Goal: Navigation & Orientation: Find specific page/section

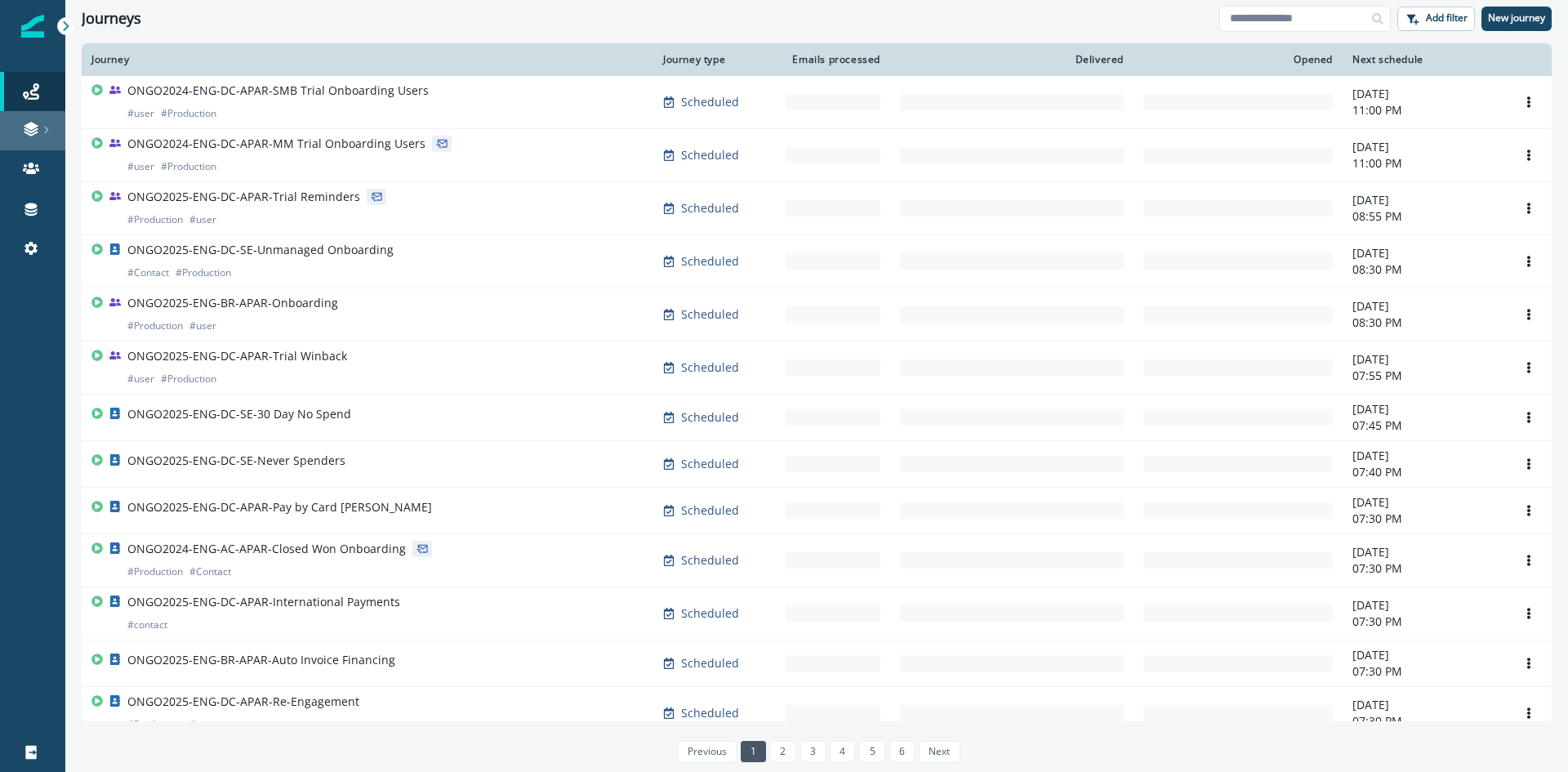
click at [27, 138] on link at bounding box center [32, 130] width 65 height 39
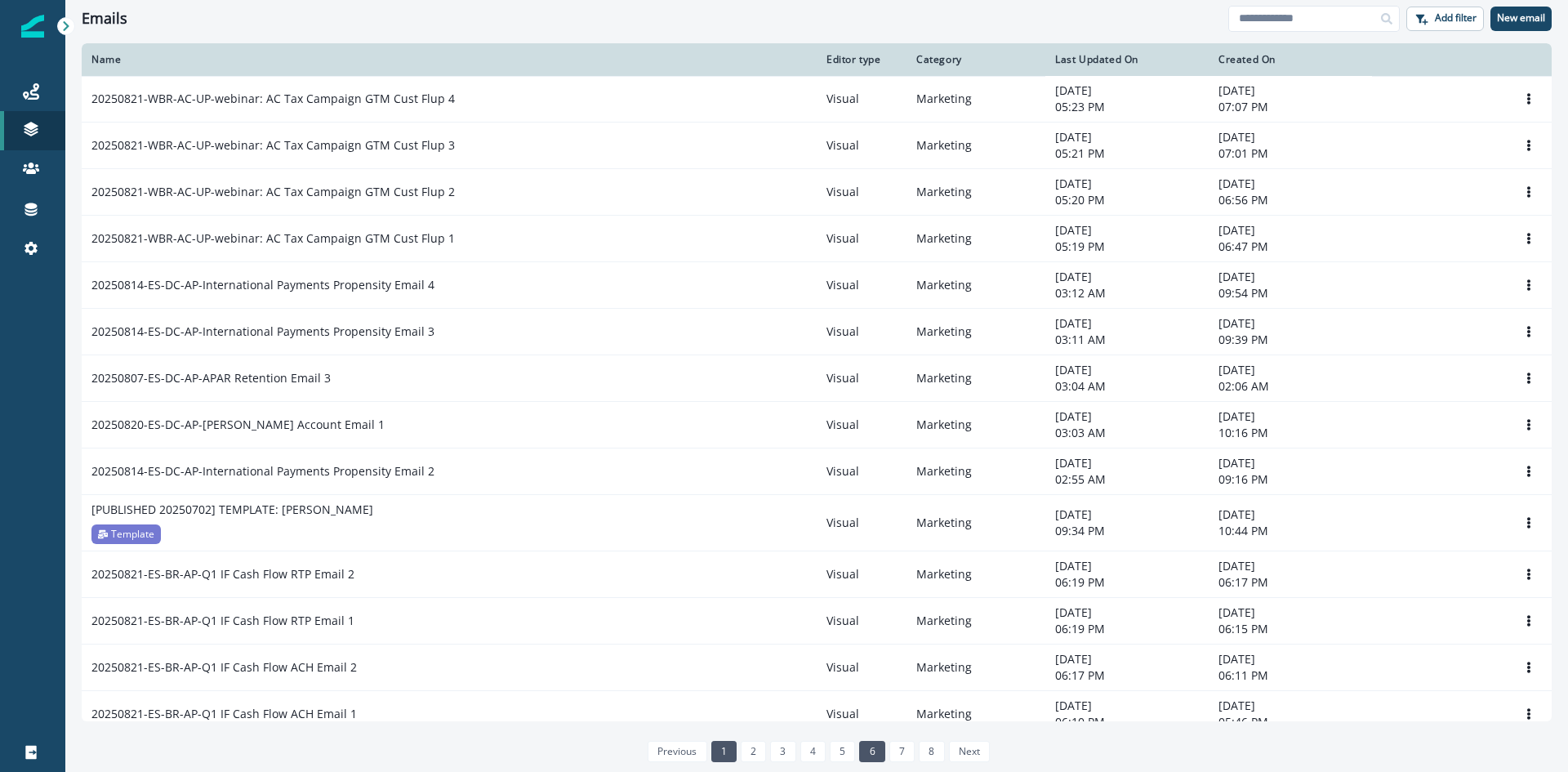
click at [863, 747] on link "6" at bounding box center [872, 751] width 25 height 22
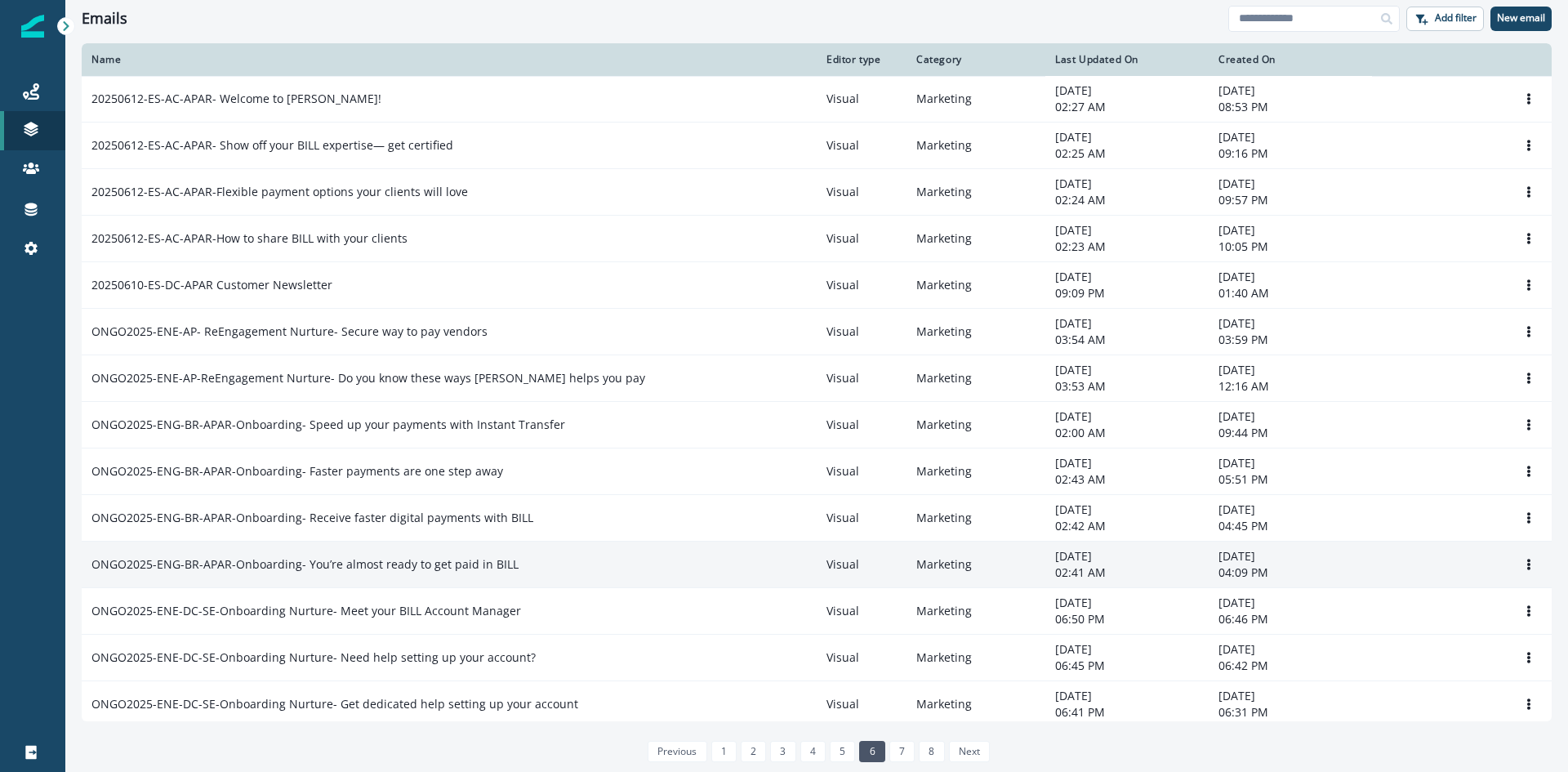
scroll to position [752, 0]
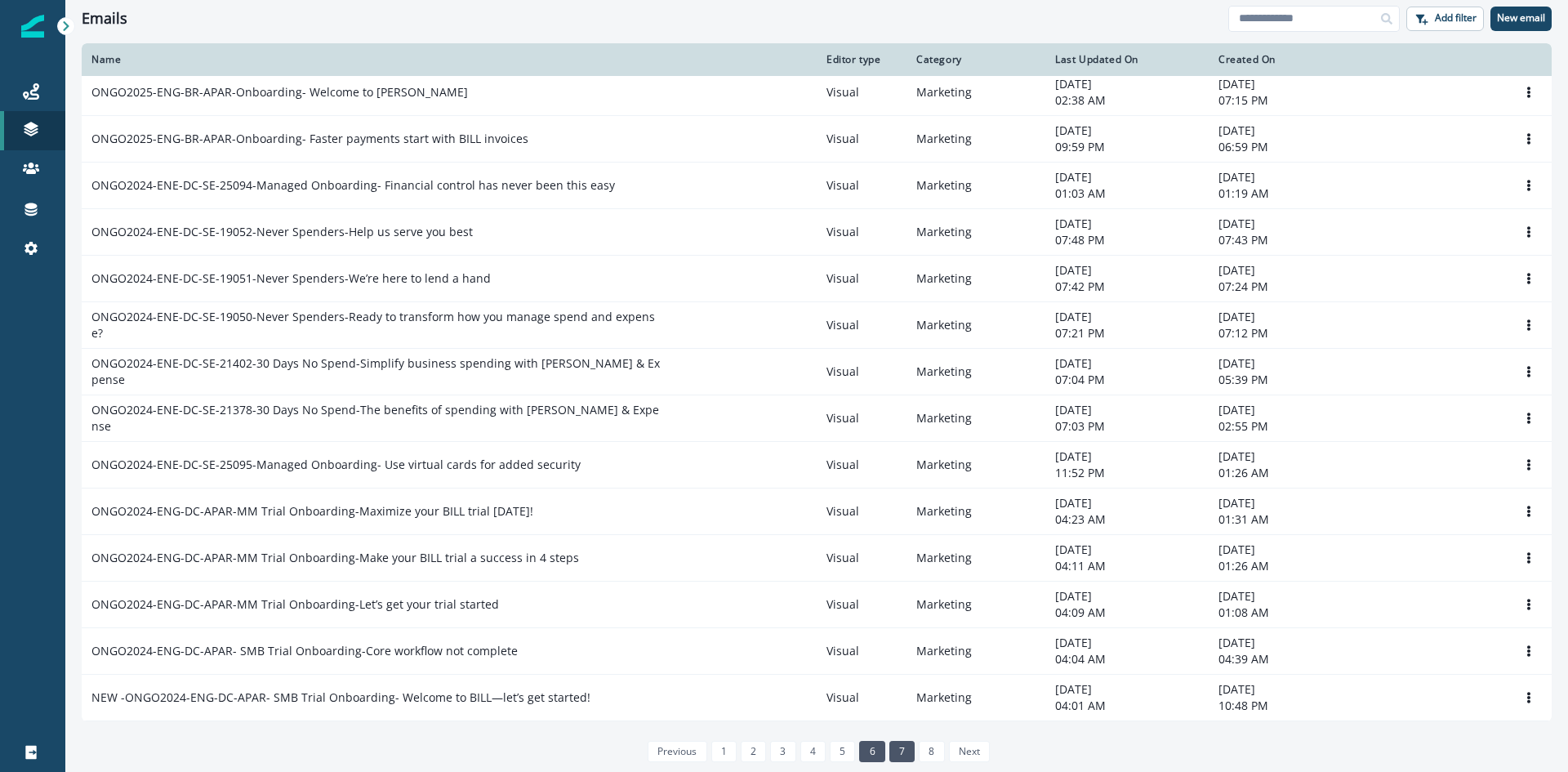
click at [907, 743] on link "7" at bounding box center [901, 751] width 25 height 22
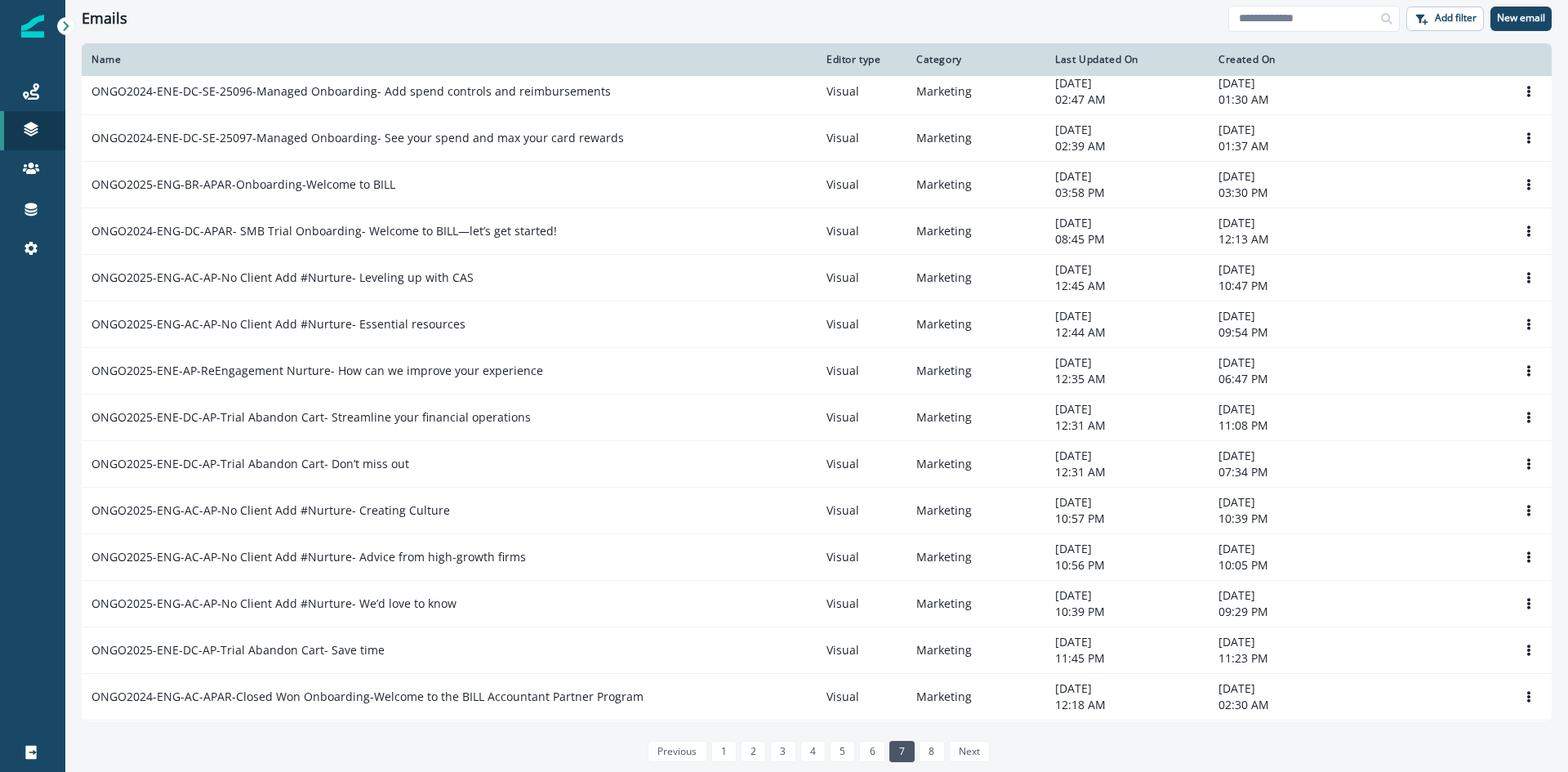
scroll to position [752, 0]
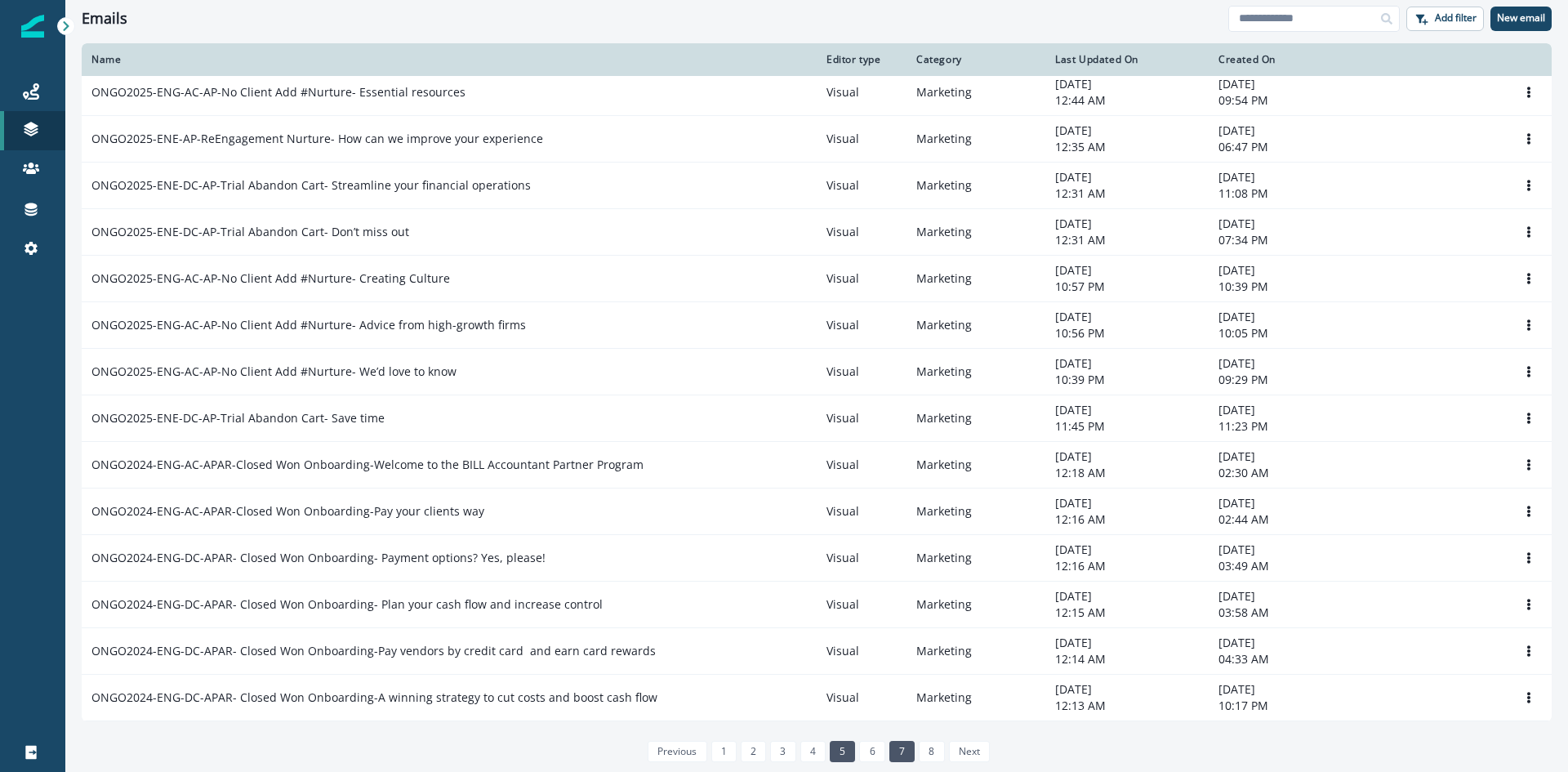
click at [826, 751] on li "5" at bounding box center [841, 750] width 29 height 14
click at [837, 743] on link "5" at bounding box center [842, 751] width 25 height 22
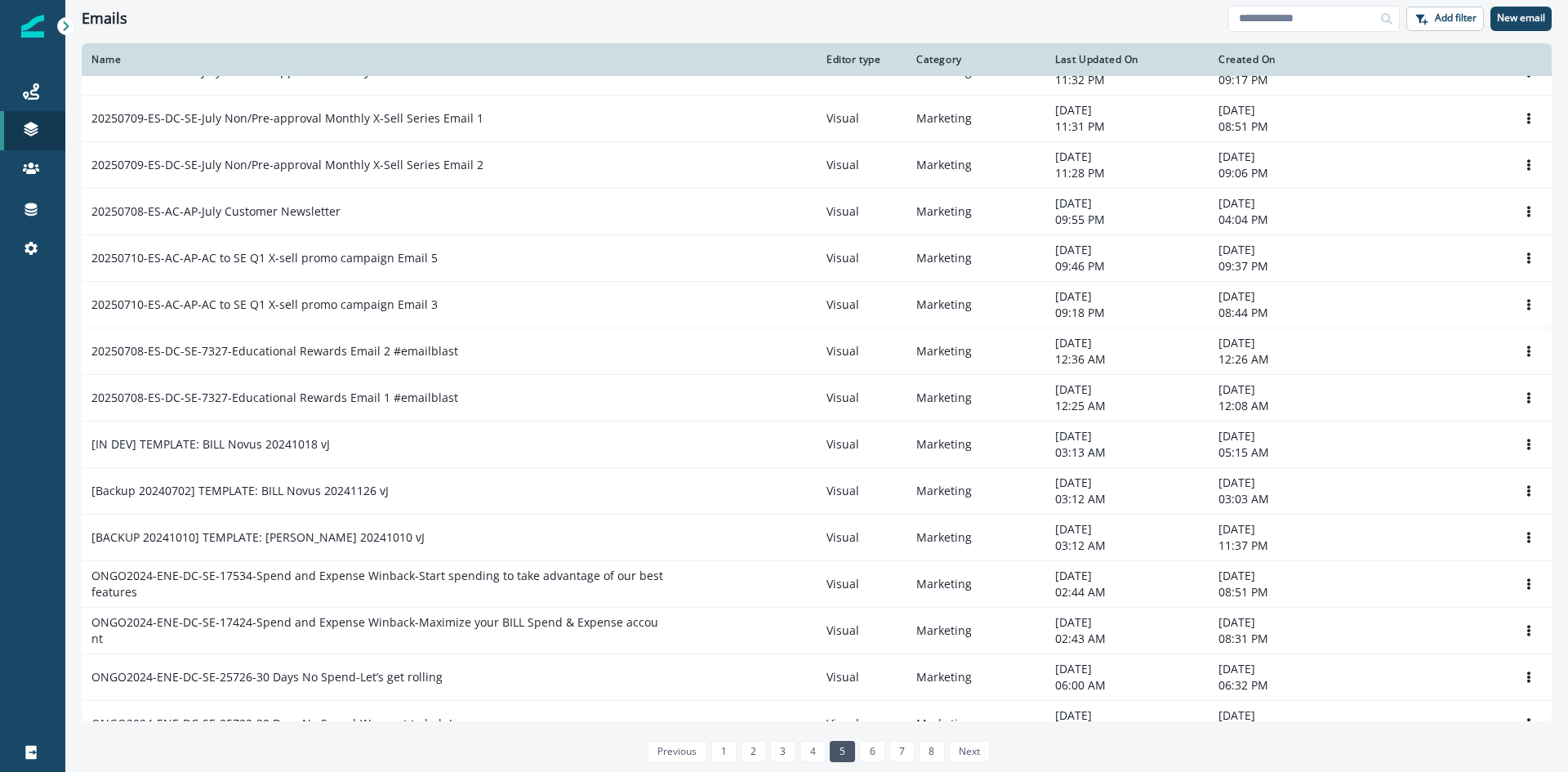
scroll to position [752, 0]
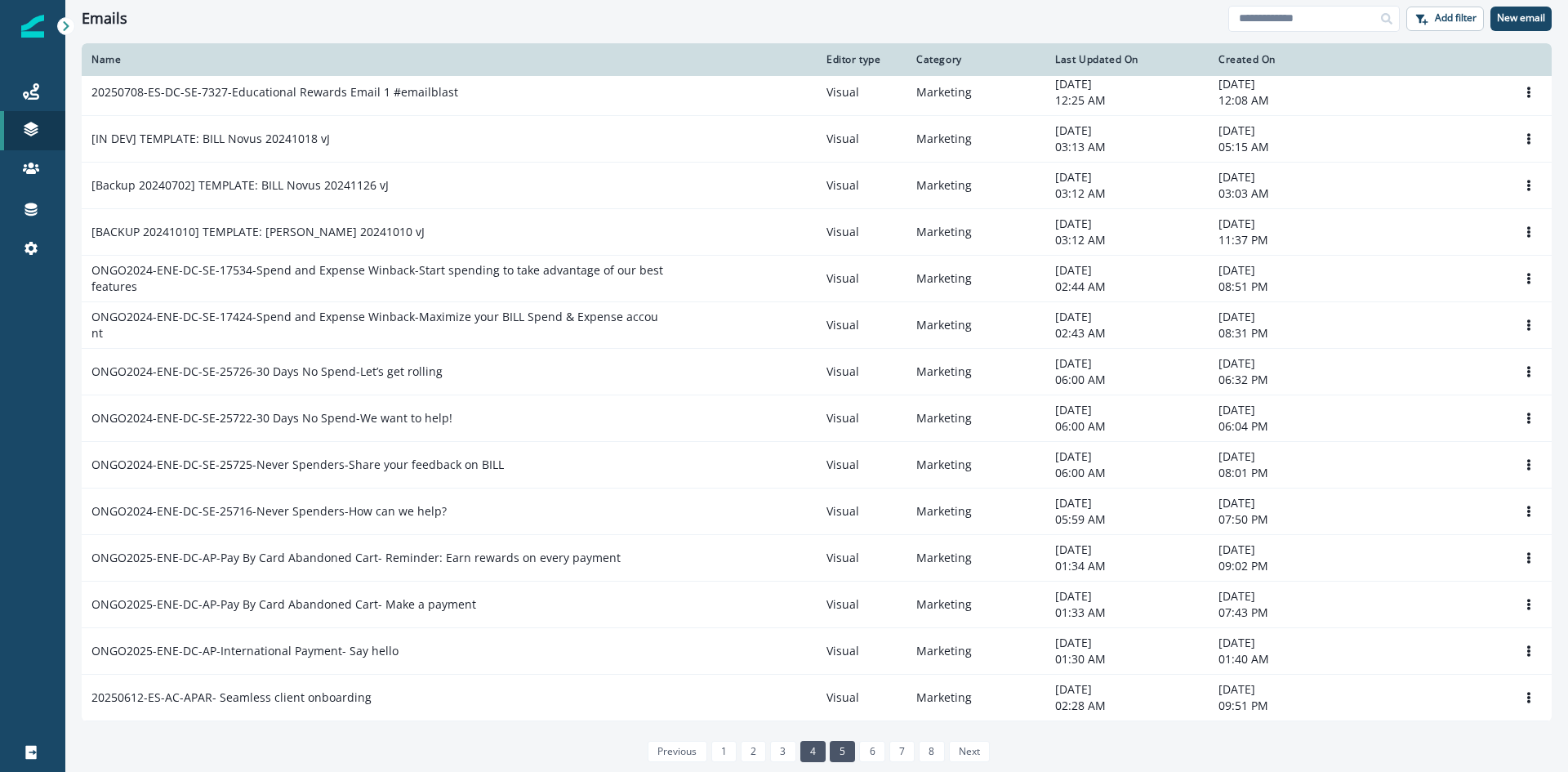
click at [813, 751] on link "4" at bounding box center [813, 751] width 25 height 22
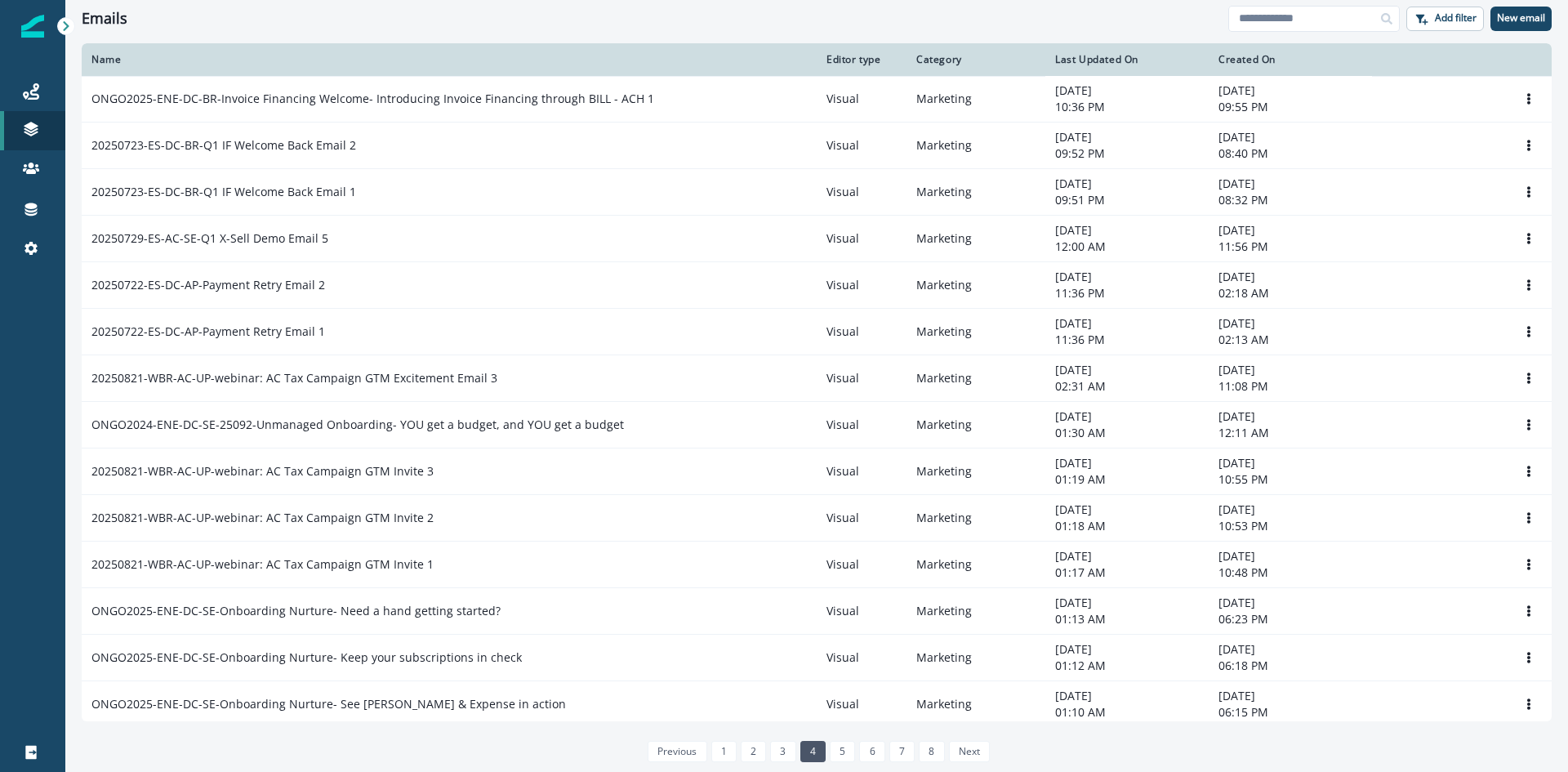
scroll to position [752, 0]
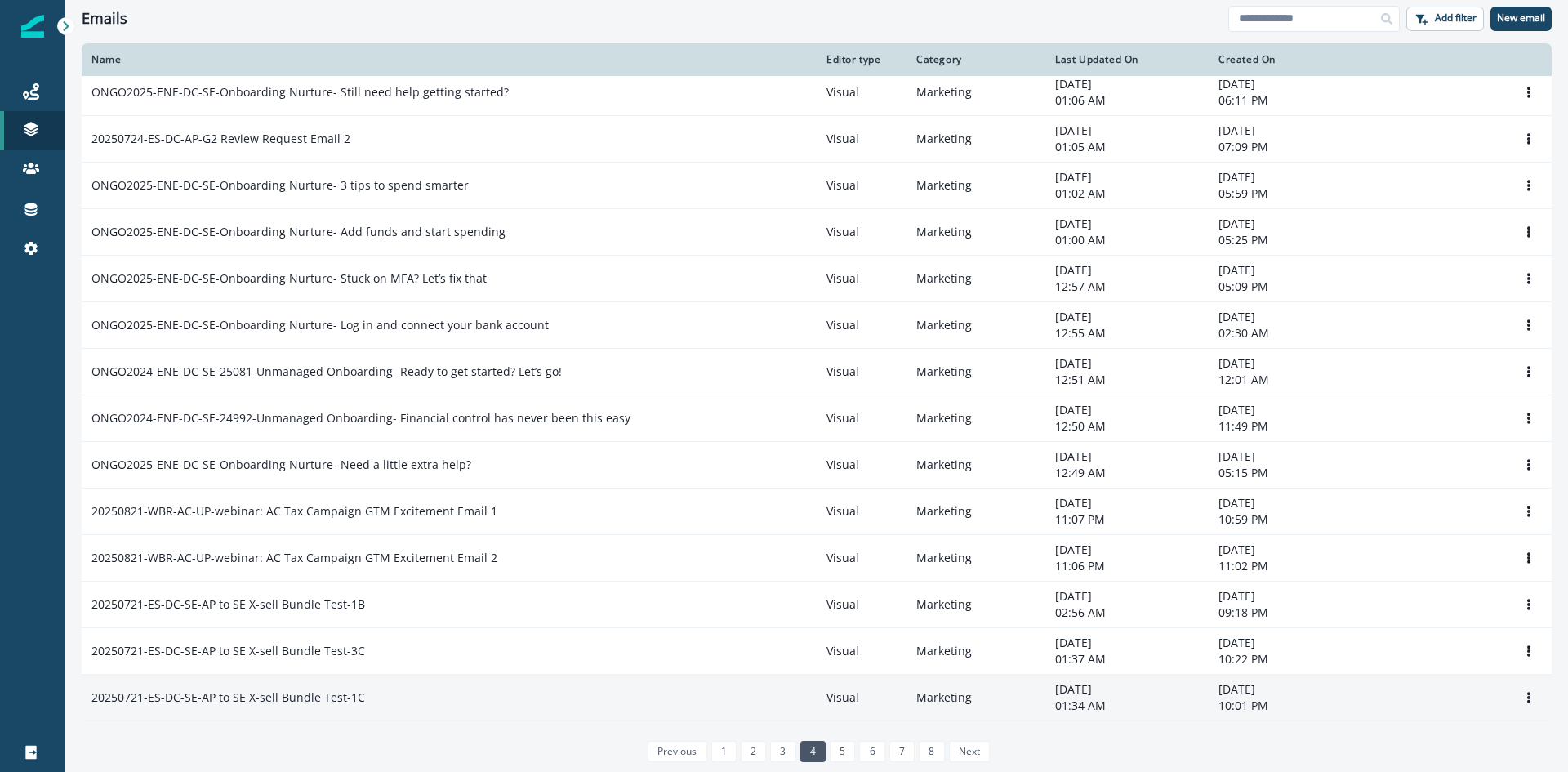
click at [311, 701] on p "20250721-ES-DC-SE-AP to SE X-sell Bundle Test-1C" at bounding box center [229, 697] width 274 height 16
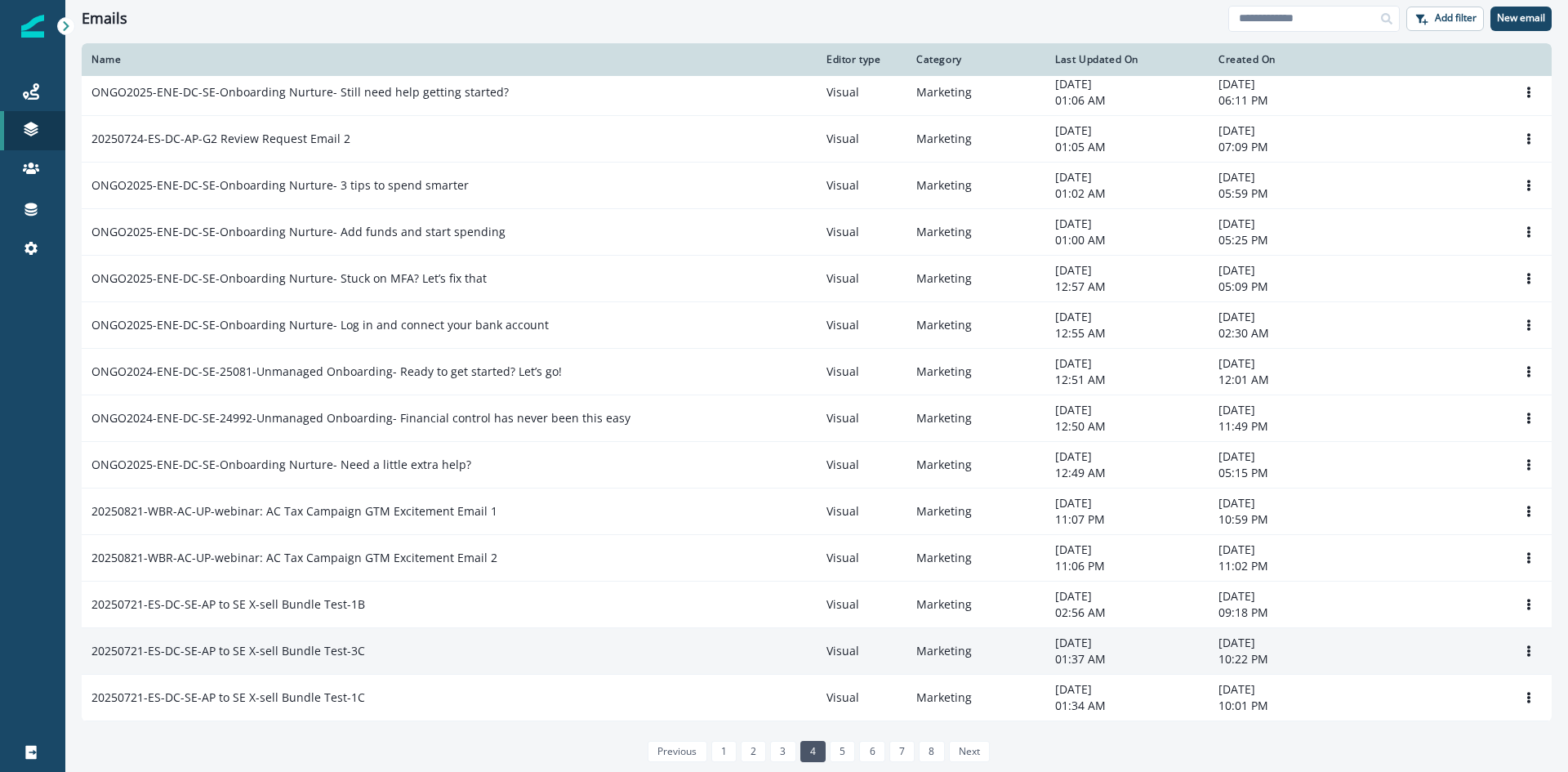
click at [294, 651] on p "20250721-ES-DC-SE-AP to SE X-sell Bundle Test-3C" at bounding box center [229, 650] width 274 height 16
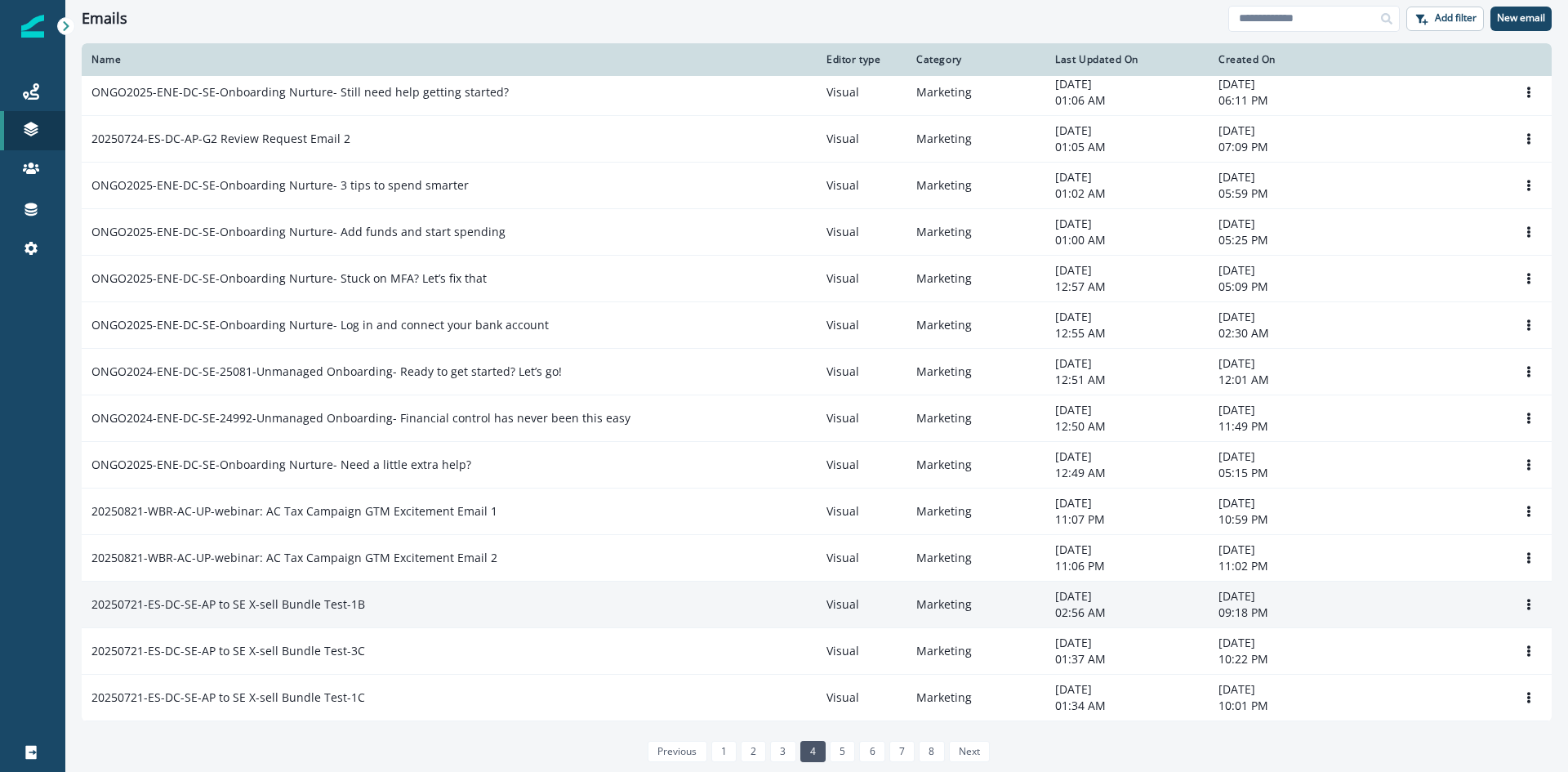
click at [302, 603] on p "20250721-ES-DC-SE-AP to SE X-sell Bundle Test-1B" at bounding box center [229, 604] width 274 height 16
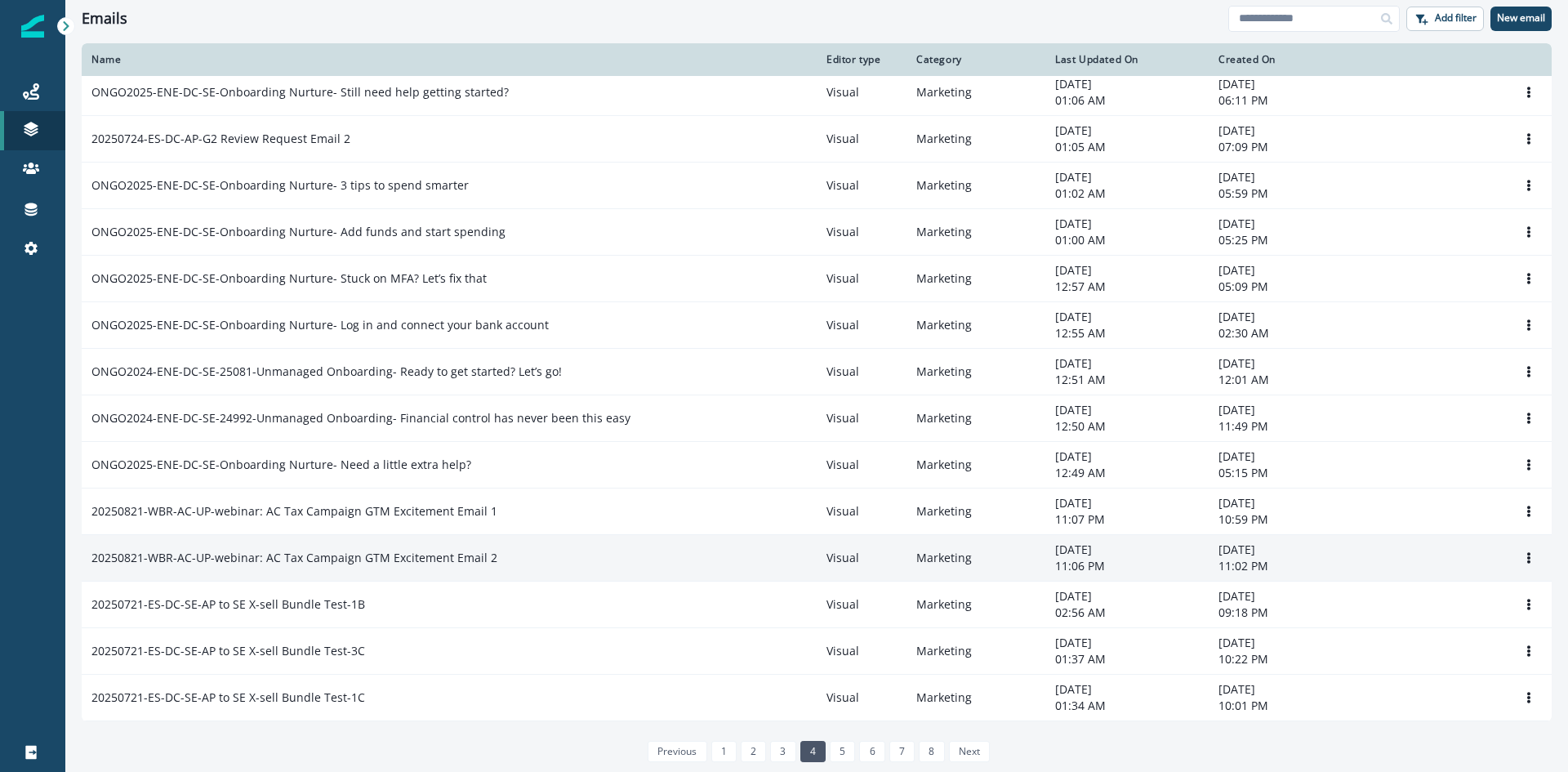
click at [307, 559] on p "20250821-WBR-AC-UP-webinar: AC Tax Campaign GTM Excitement Email 2" at bounding box center [294, 557] width 406 height 16
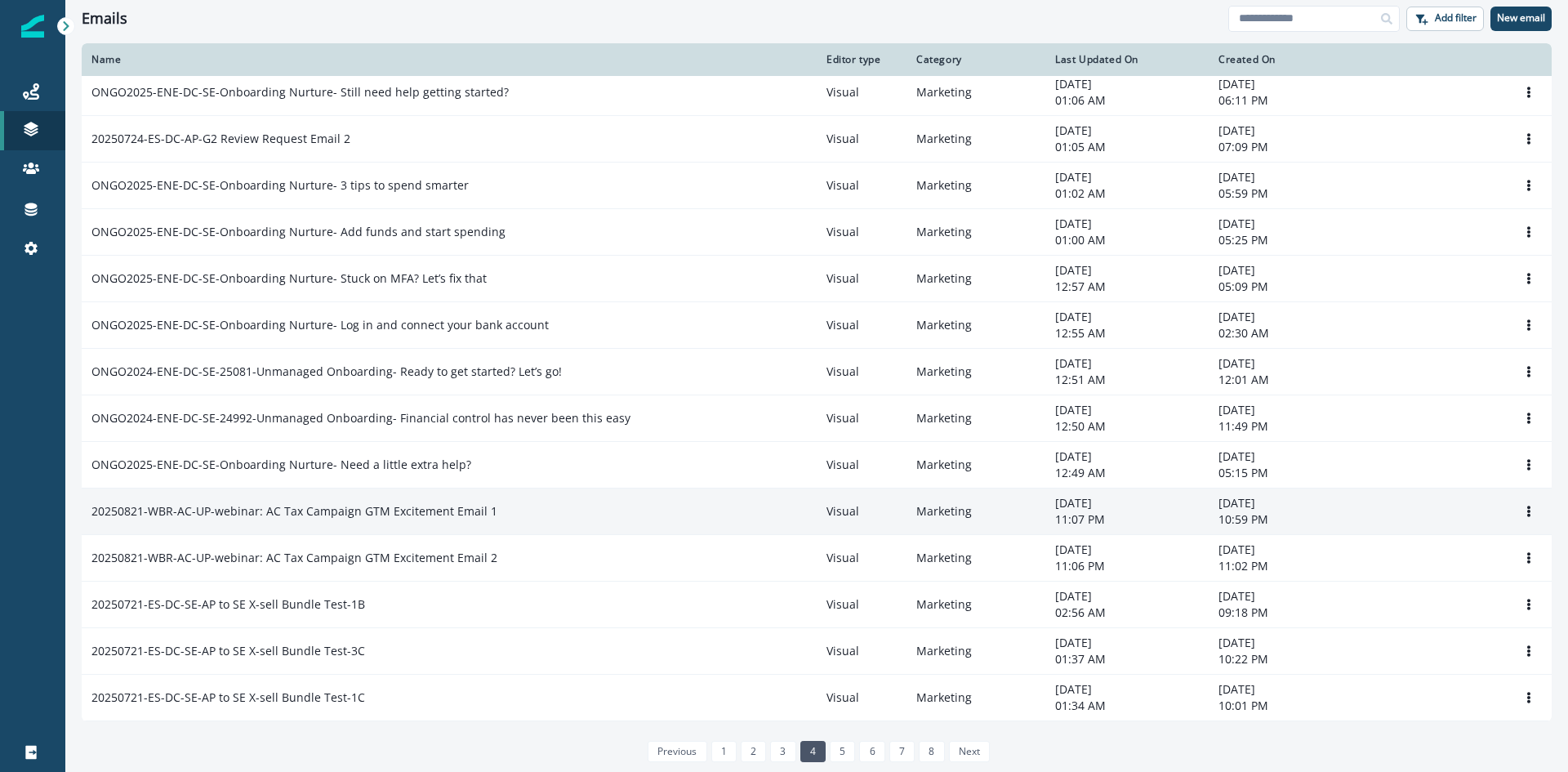
click at [313, 511] on p "20250821-WBR-AC-UP-webinar: AC Tax Campaign GTM Excitement Email 1" at bounding box center [294, 511] width 406 height 16
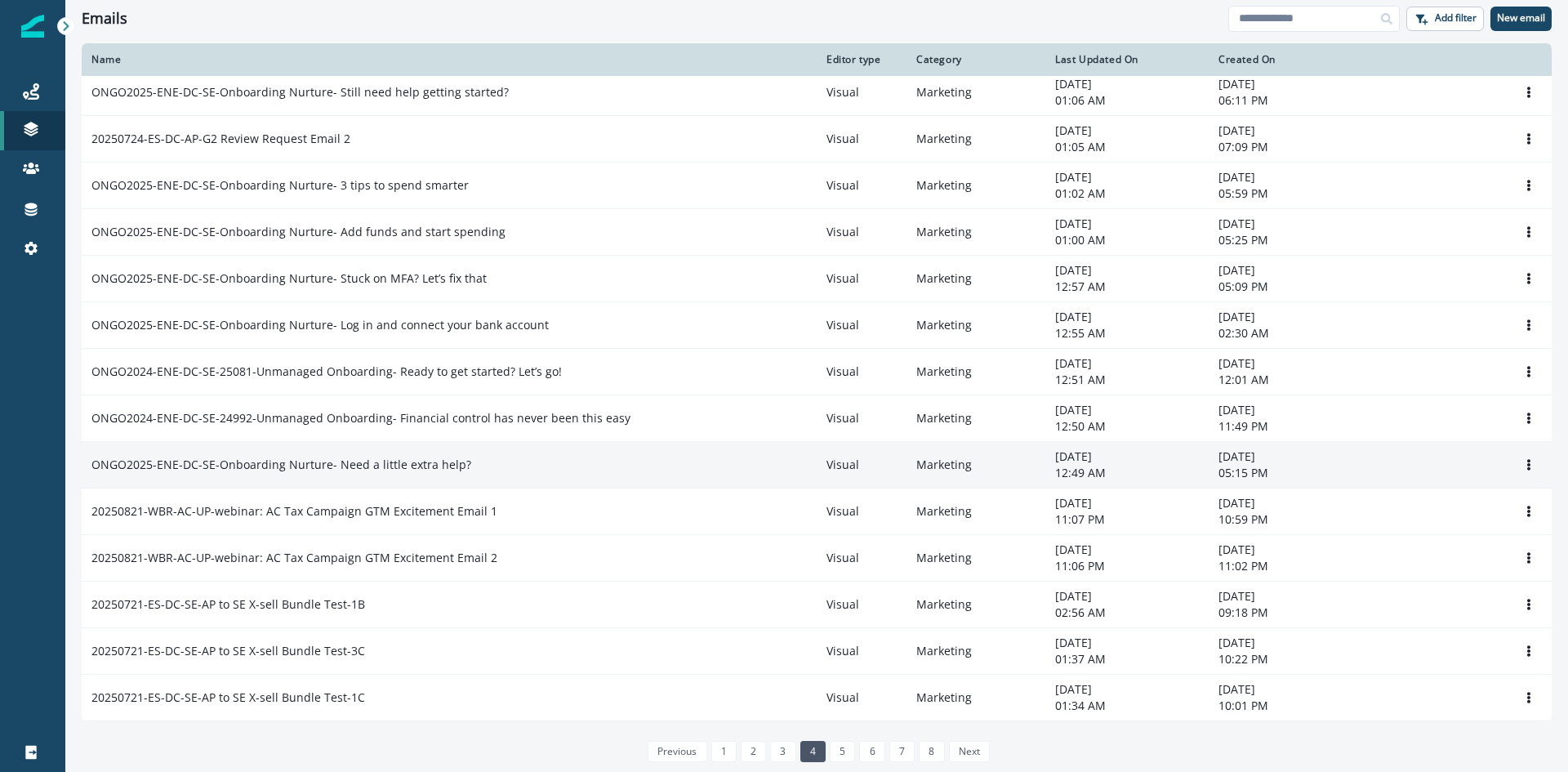
click at [374, 469] on p "ONGO2025-ENE-DC-SE-Onboarding Nurture- Need a little extra help?" at bounding box center [281, 464] width 380 height 16
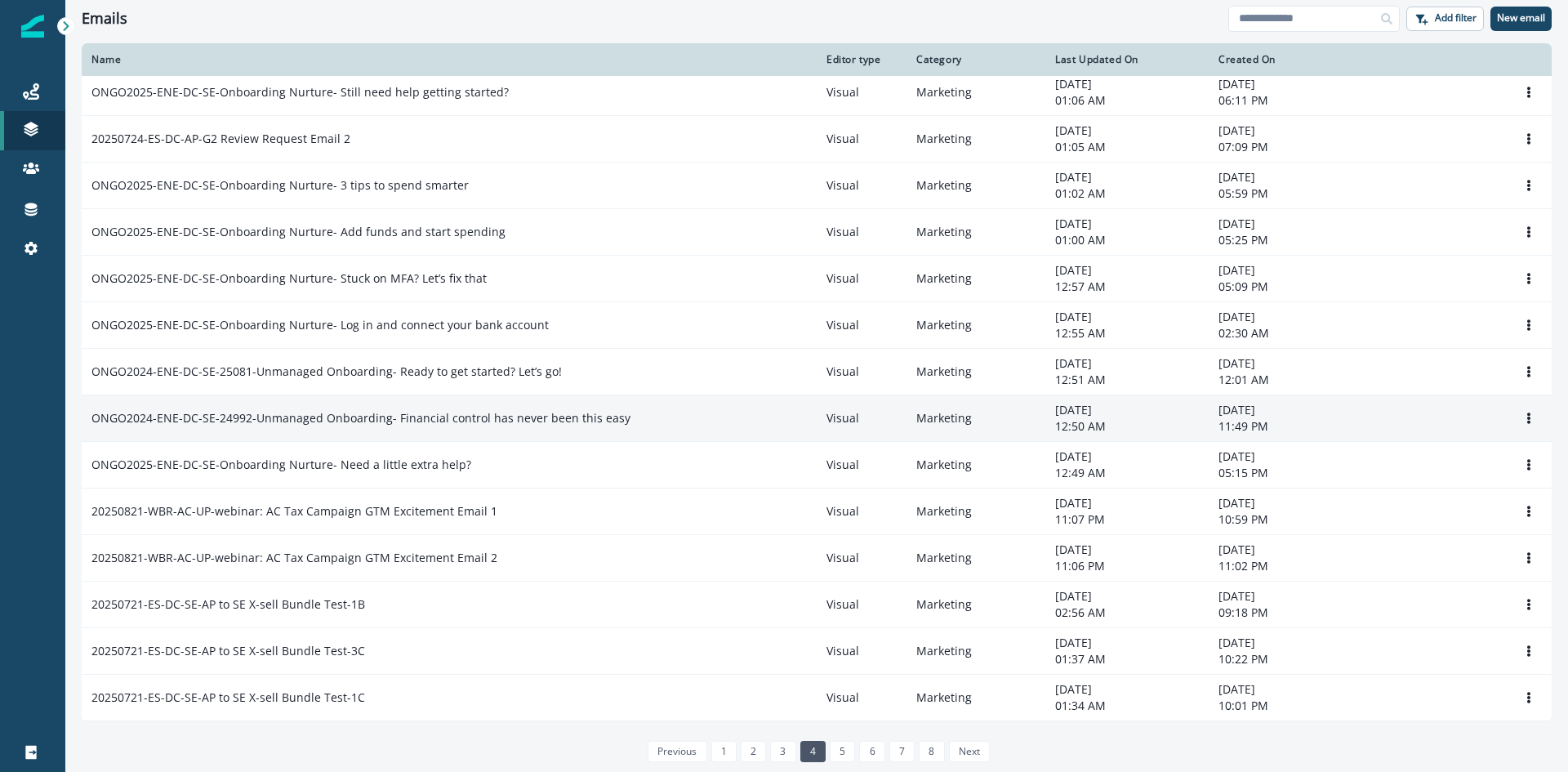
click at [363, 425] on p "ONGO2024-ENE-DC-SE-24992-Unmanaged Onboarding- Financial control has never been…" at bounding box center [361, 418] width 539 height 16
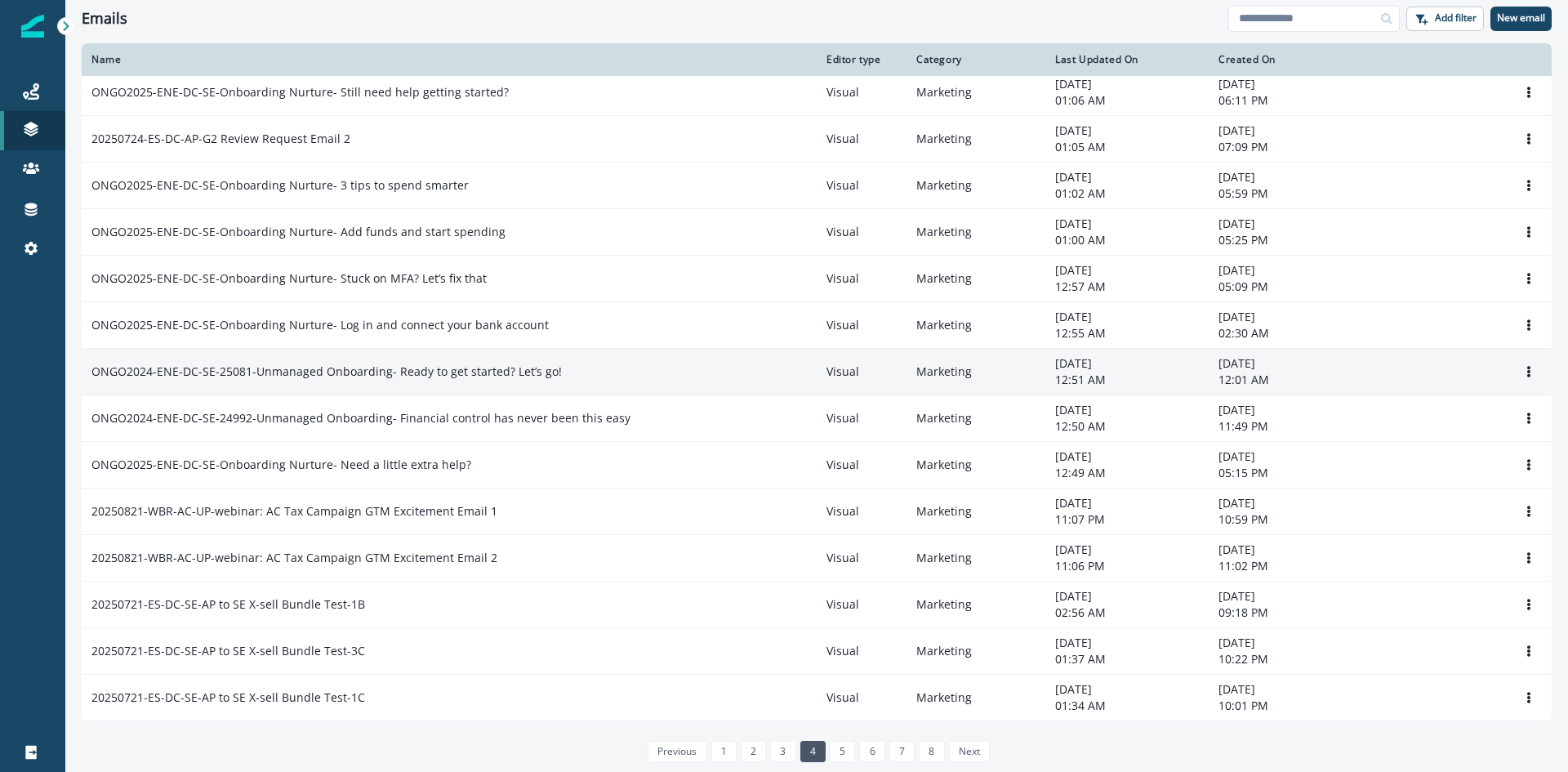
click at [354, 366] on p "ONGO2024-ENE-DC-SE-25081-Unmanaged Onboarding- Ready to get started? Let’s go!" at bounding box center [326, 371] width 470 height 16
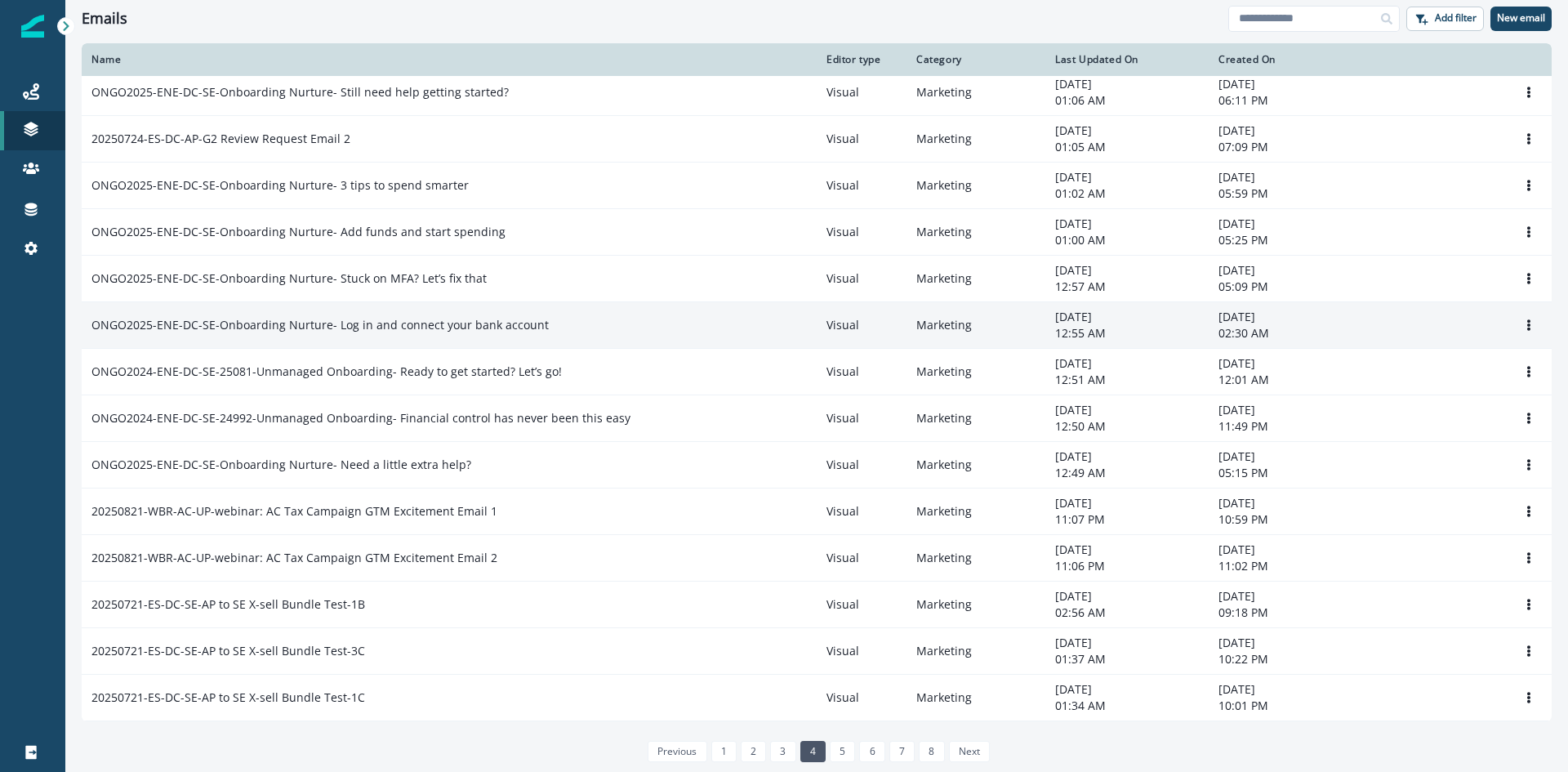
click at [352, 331] on p "ONGO2025-ENE-DC-SE-Onboarding Nurture- Log in and connect your bank account" at bounding box center [320, 325] width 457 height 16
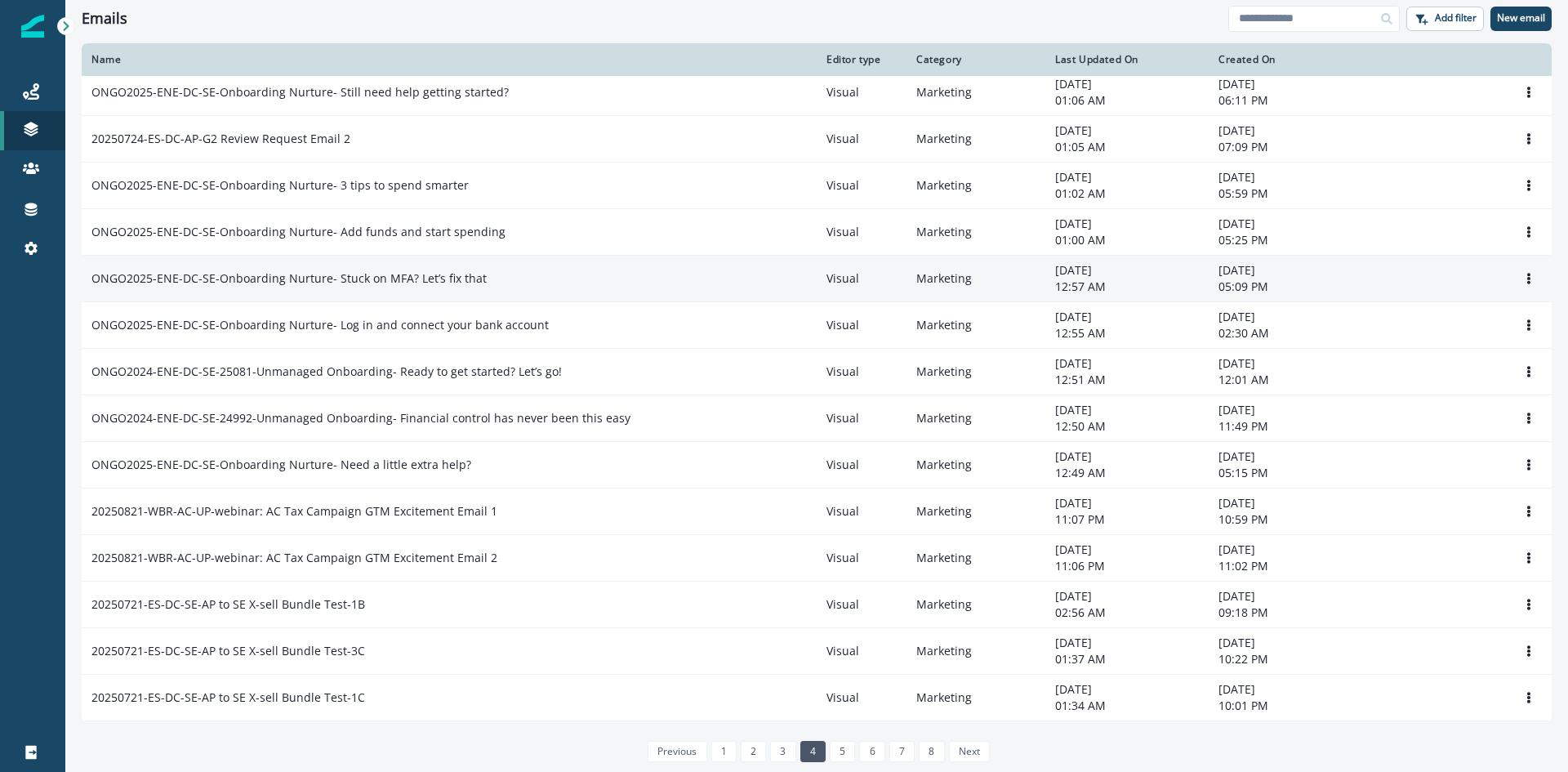
click at [355, 266] on td "ONGO2025-ENE-DC-SE-Onboarding Nurture- Stuck on MFA? Let’s fix that" at bounding box center [448, 279] width 735 height 47
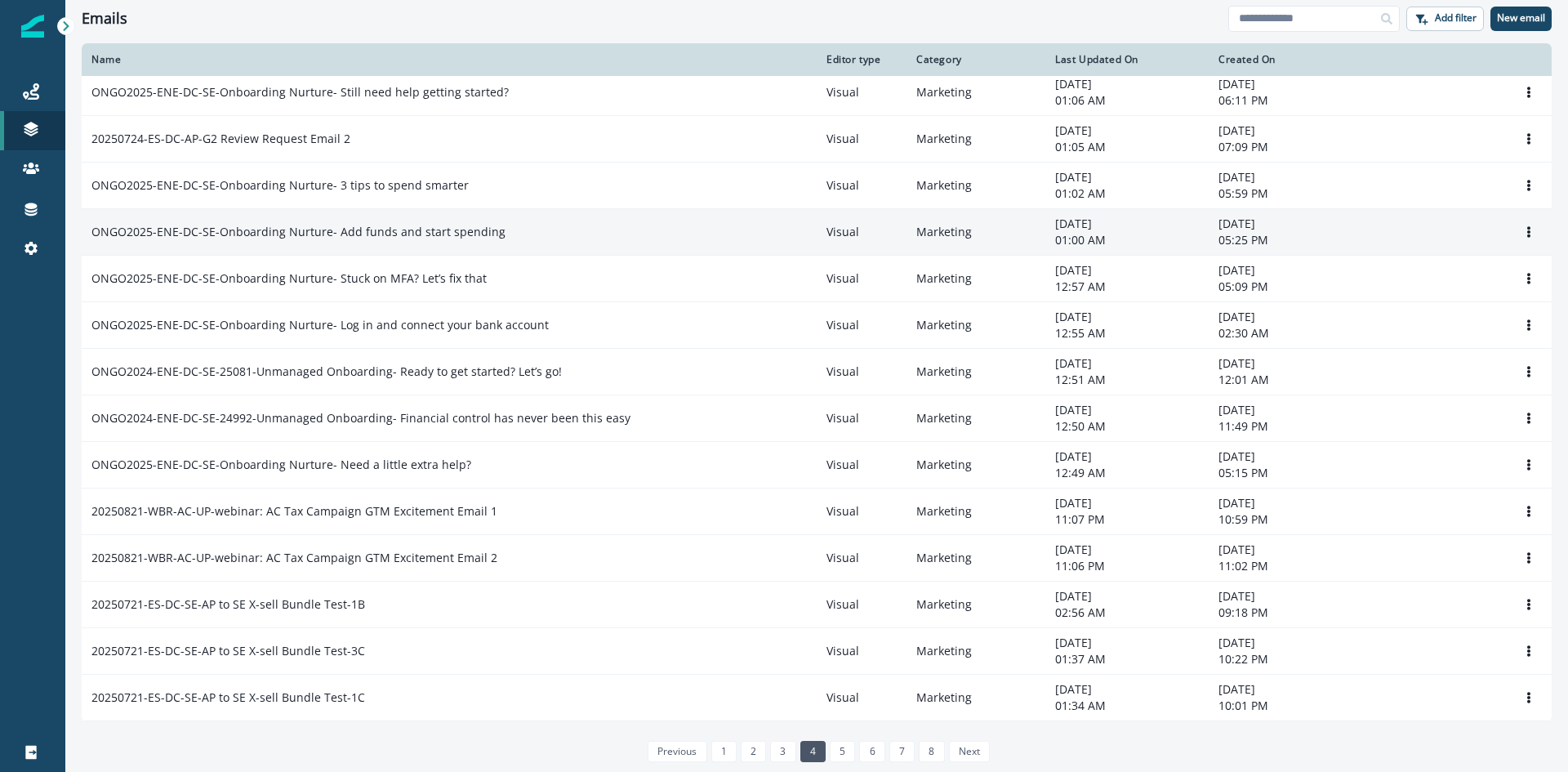
click at [363, 238] on p "ONGO2025-ENE-DC-SE-Onboarding Nurture- Add funds and start spending" at bounding box center [299, 232] width 414 height 16
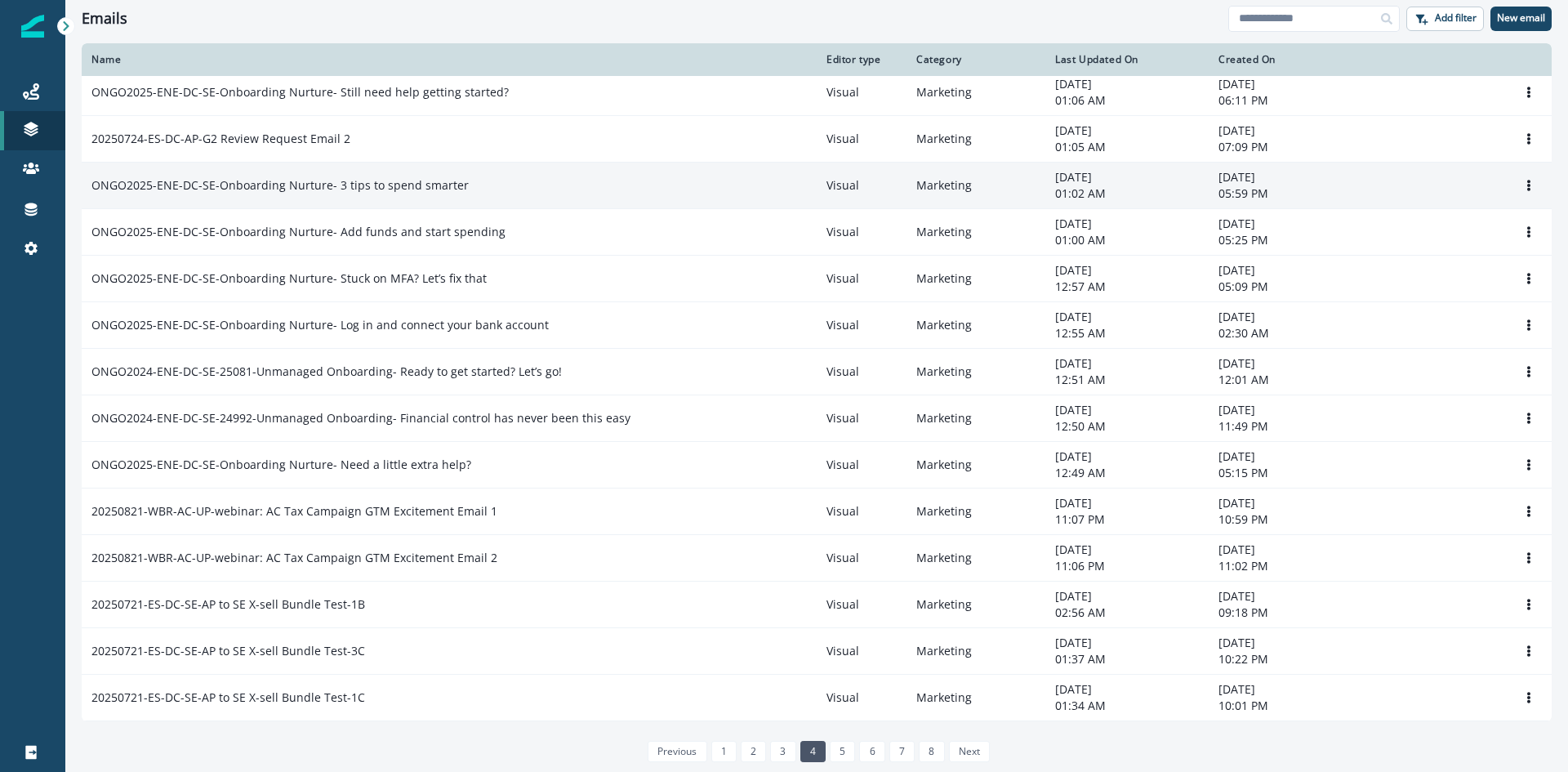
click at [361, 188] on p "ONGO2025-ENE-DC-SE-Onboarding Nurture- 3 tips to spend smarter" at bounding box center [281, 185] width 377 height 16
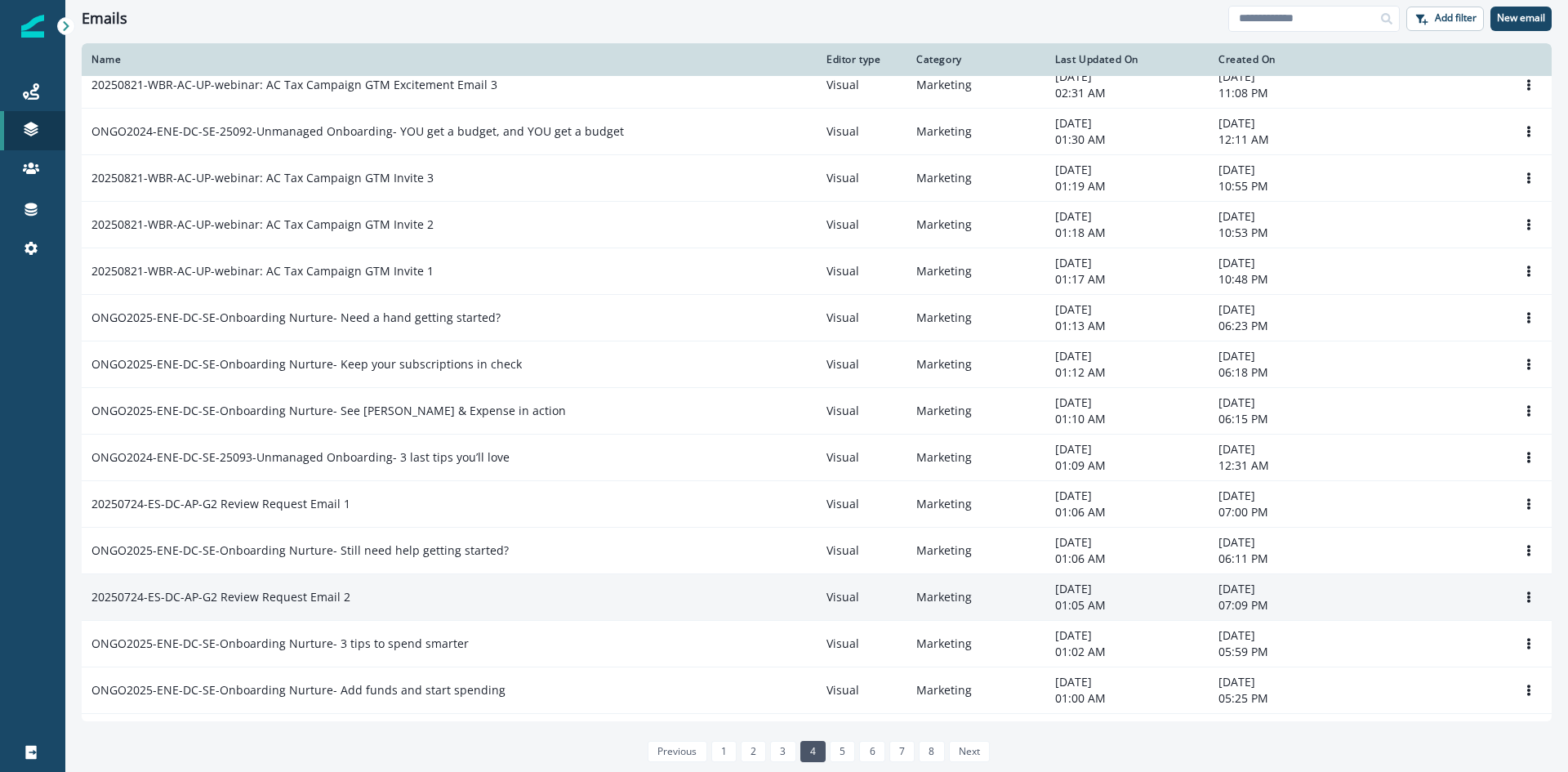
scroll to position [293, 0]
click at [264, 598] on p "20250724-ES-DC-AP-G2 Review Request Email 2" at bounding box center [221, 597] width 259 height 16
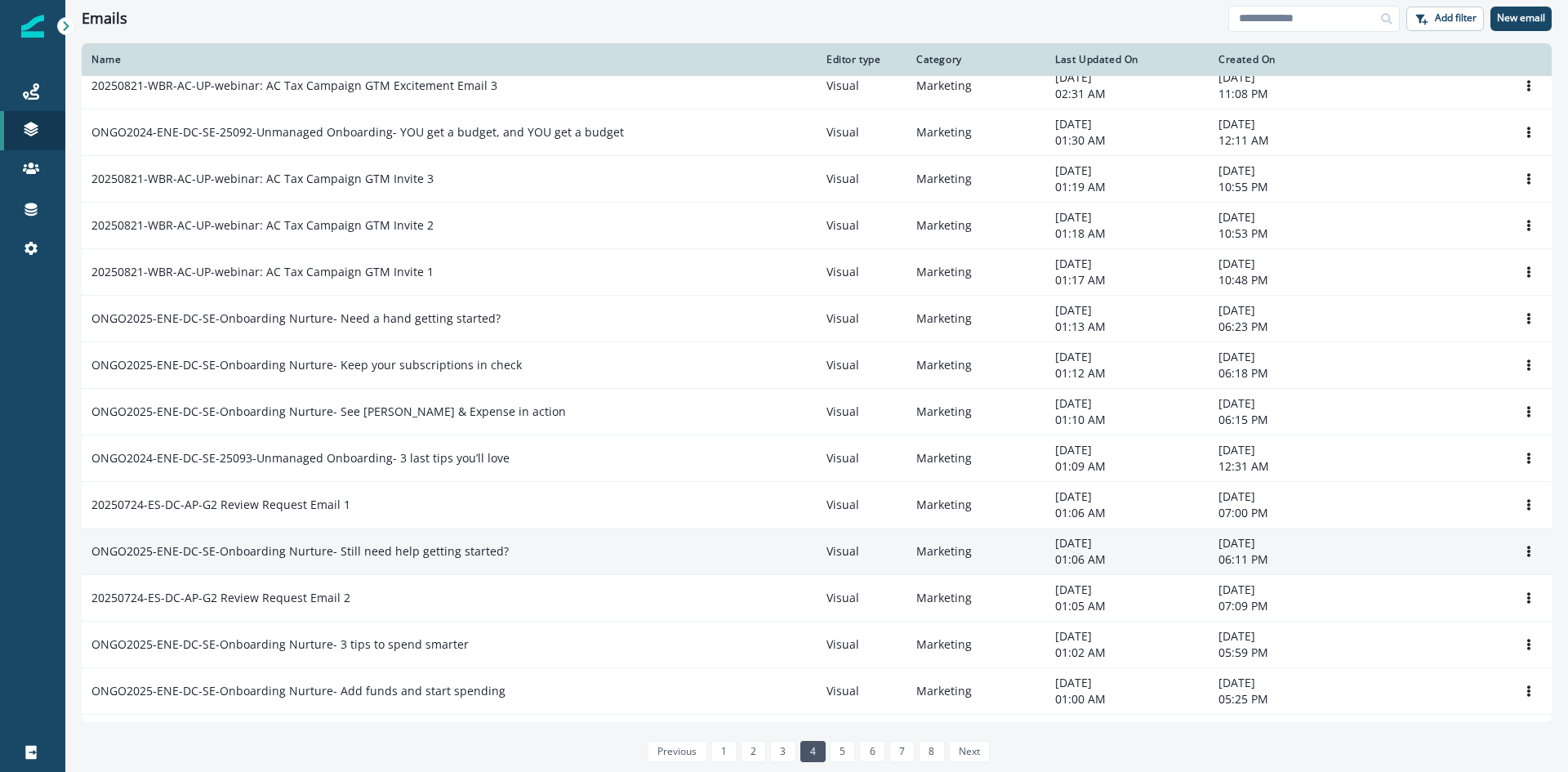
click at [280, 554] on p "ONGO2025-ENE-DC-SE-Onboarding Nurture- Still need help getting started?" at bounding box center [300, 550] width 417 height 16
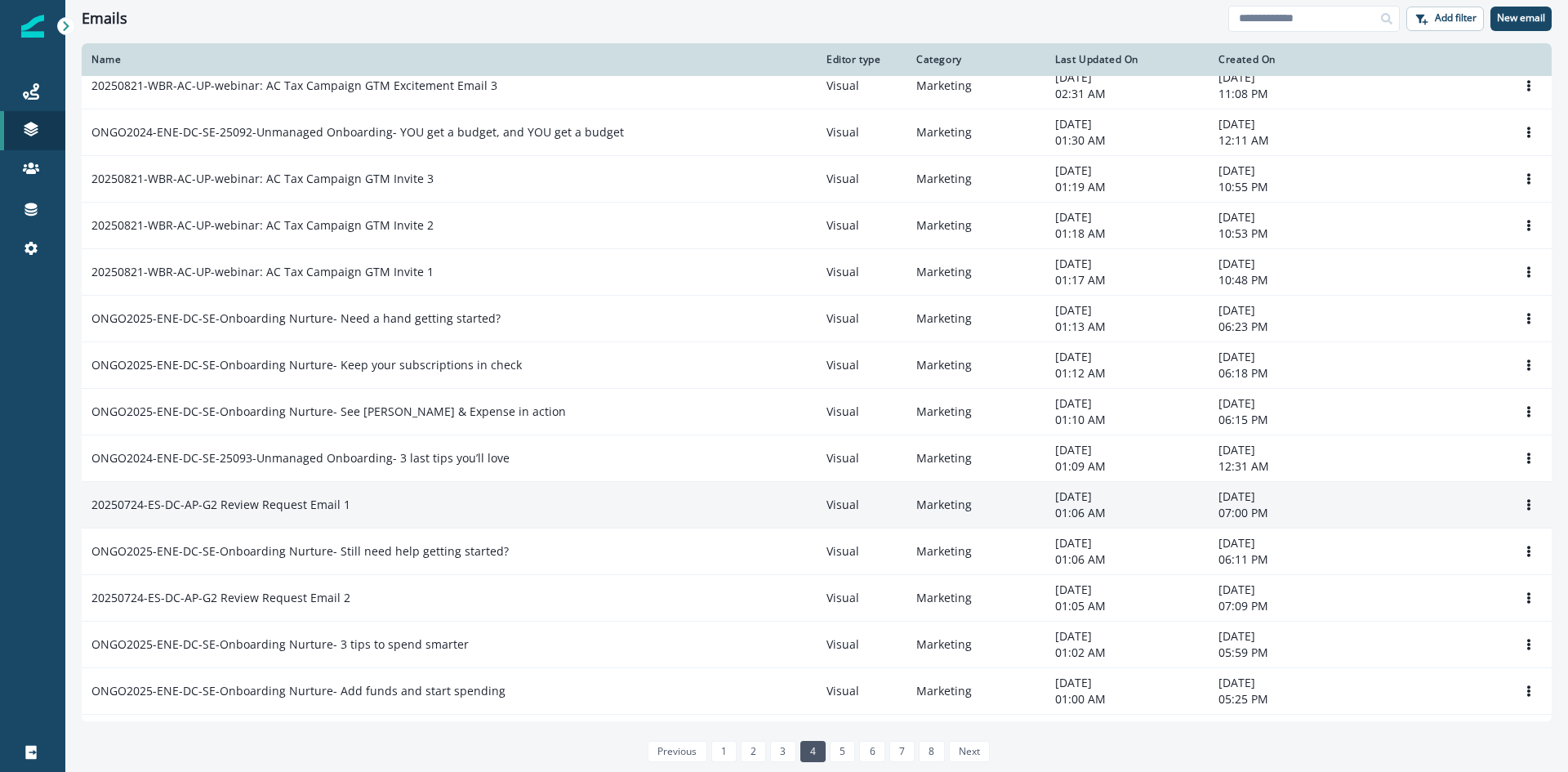
click at [281, 508] on p "20250724-ES-DC-AP-G2 Review Request Email 1" at bounding box center [221, 505] width 259 height 16
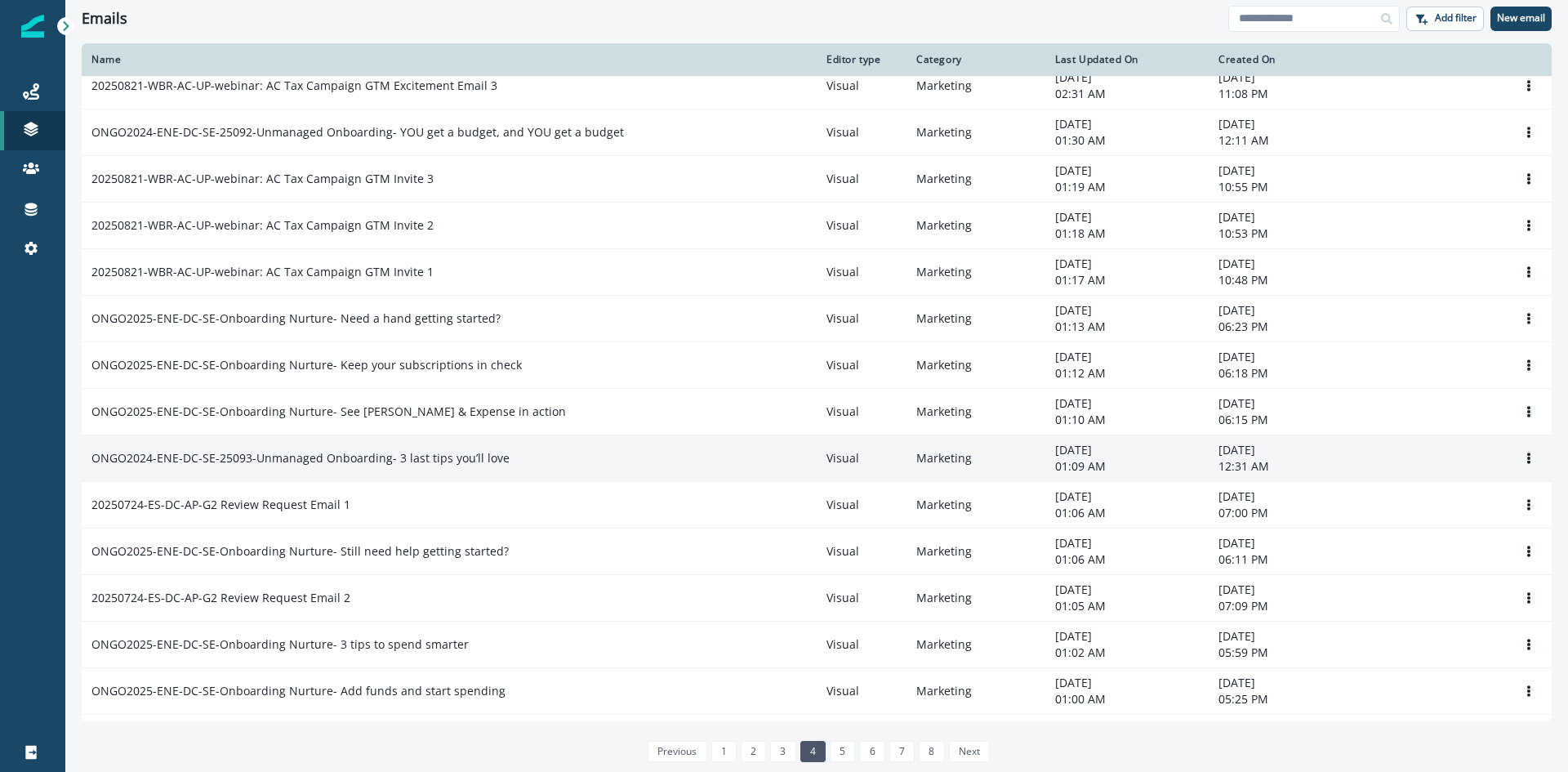
click at [288, 459] on p "ONGO2024-ENE-DC-SE-25093-Unmanaged Onboarding- 3 last tips you’ll love" at bounding box center [300, 458] width 418 height 16
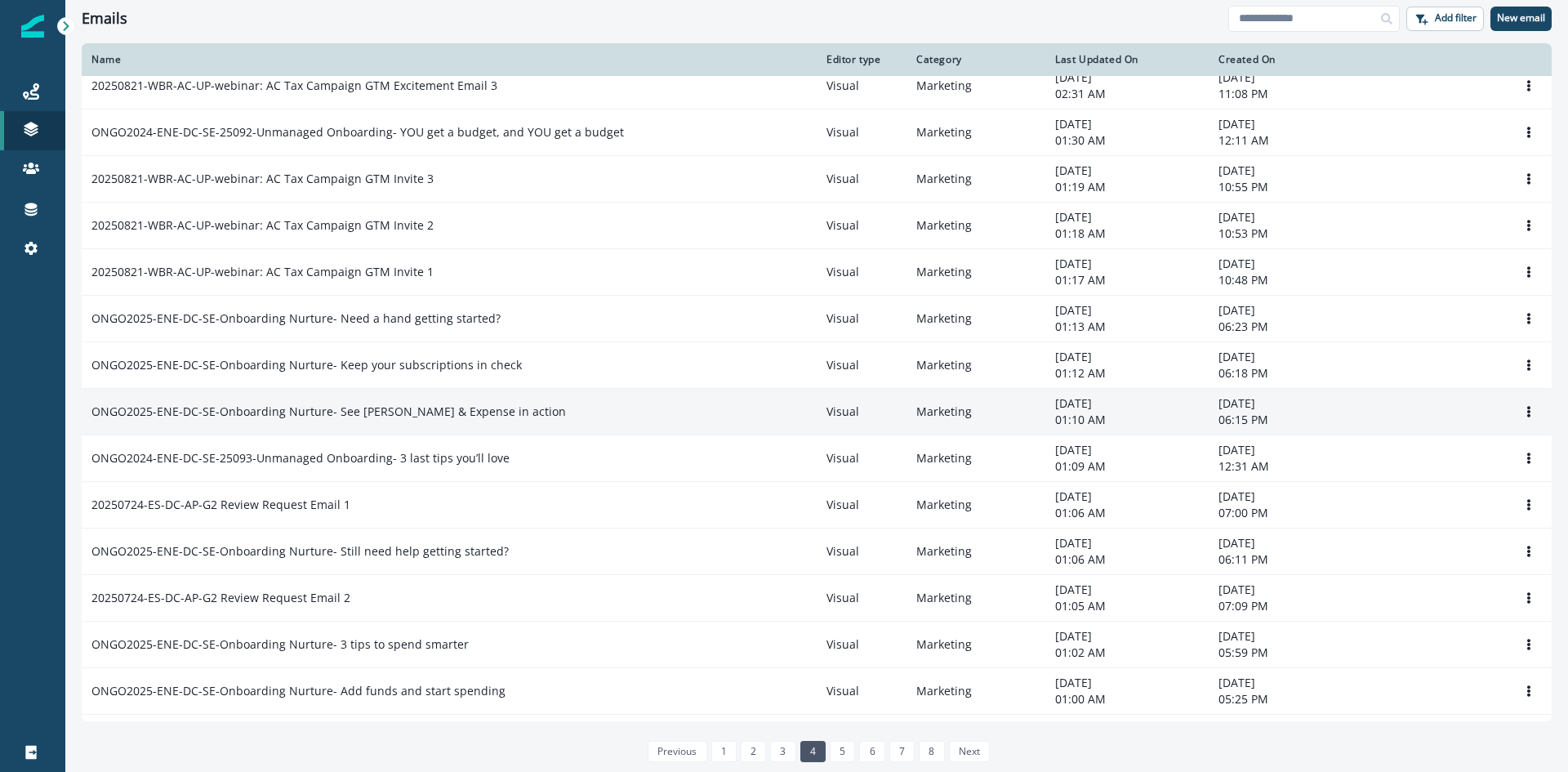
click at [299, 415] on p "ONGO2025-ENE-DC-SE-Onboarding Nurture- See BILL Spend & Expense in action" at bounding box center [329, 411] width 474 height 16
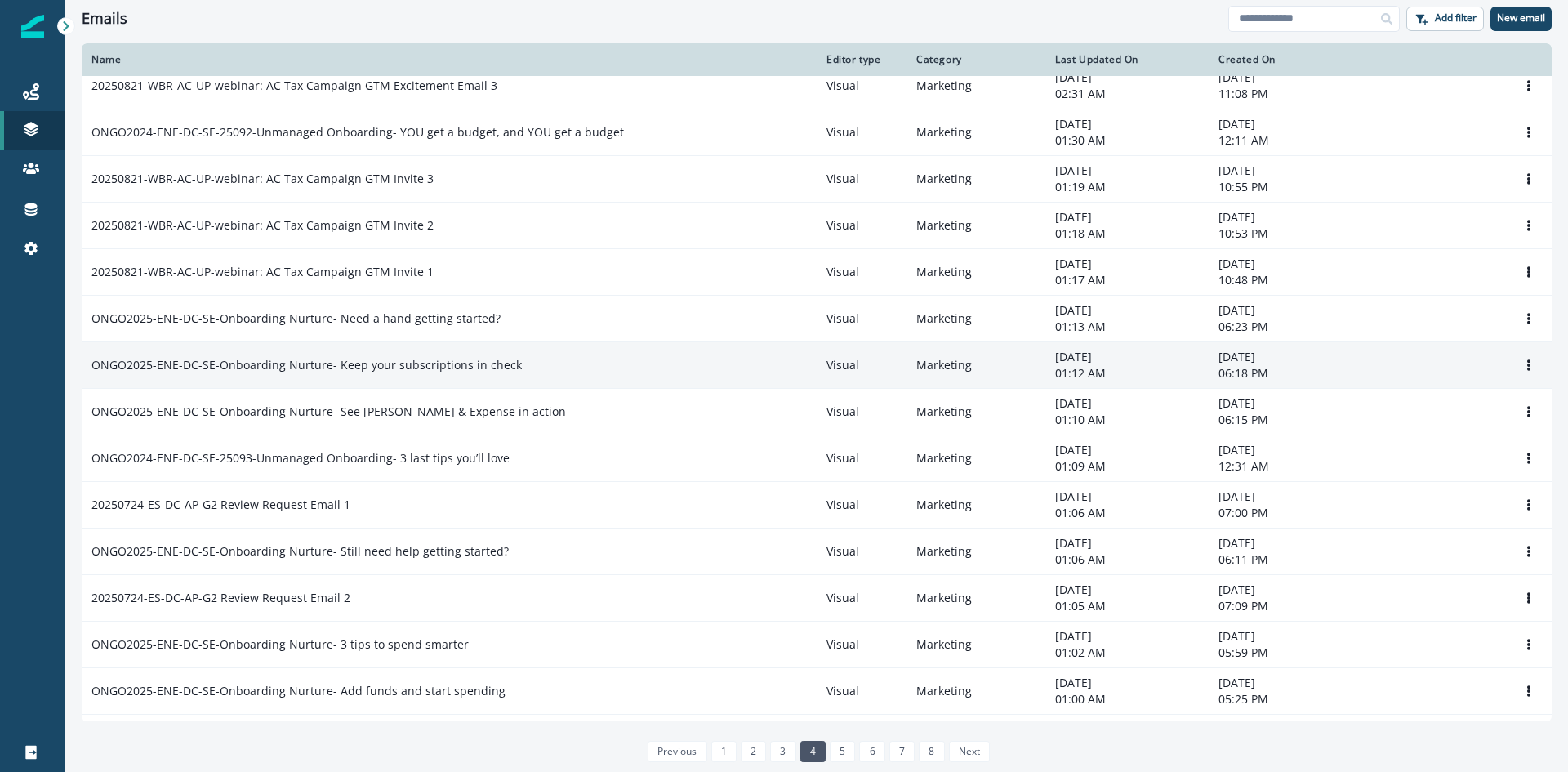
drag, startPoint x: 301, startPoint y: 368, endPoint x: 304, endPoint y: 349, distance: 19.2
click at [301, 368] on p "ONGO2025-ENE-DC-SE-Onboarding Nurture- Keep your subscriptions in check" at bounding box center [307, 364] width 430 height 16
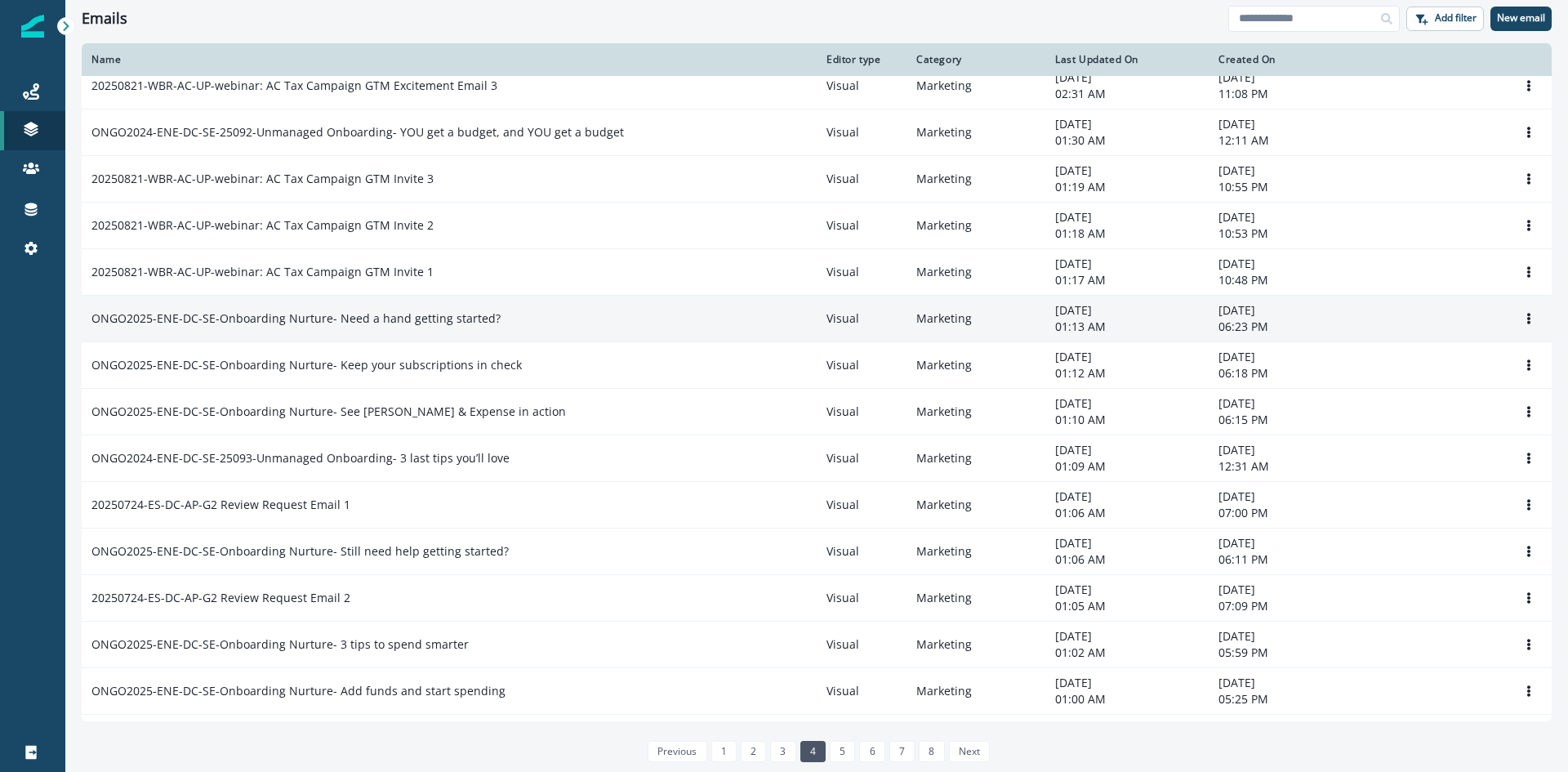
click at [302, 321] on p "ONGO2025-ENE-DC-SE-Onboarding Nurture- Need a hand getting started?" at bounding box center [296, 318] width 410 height 16
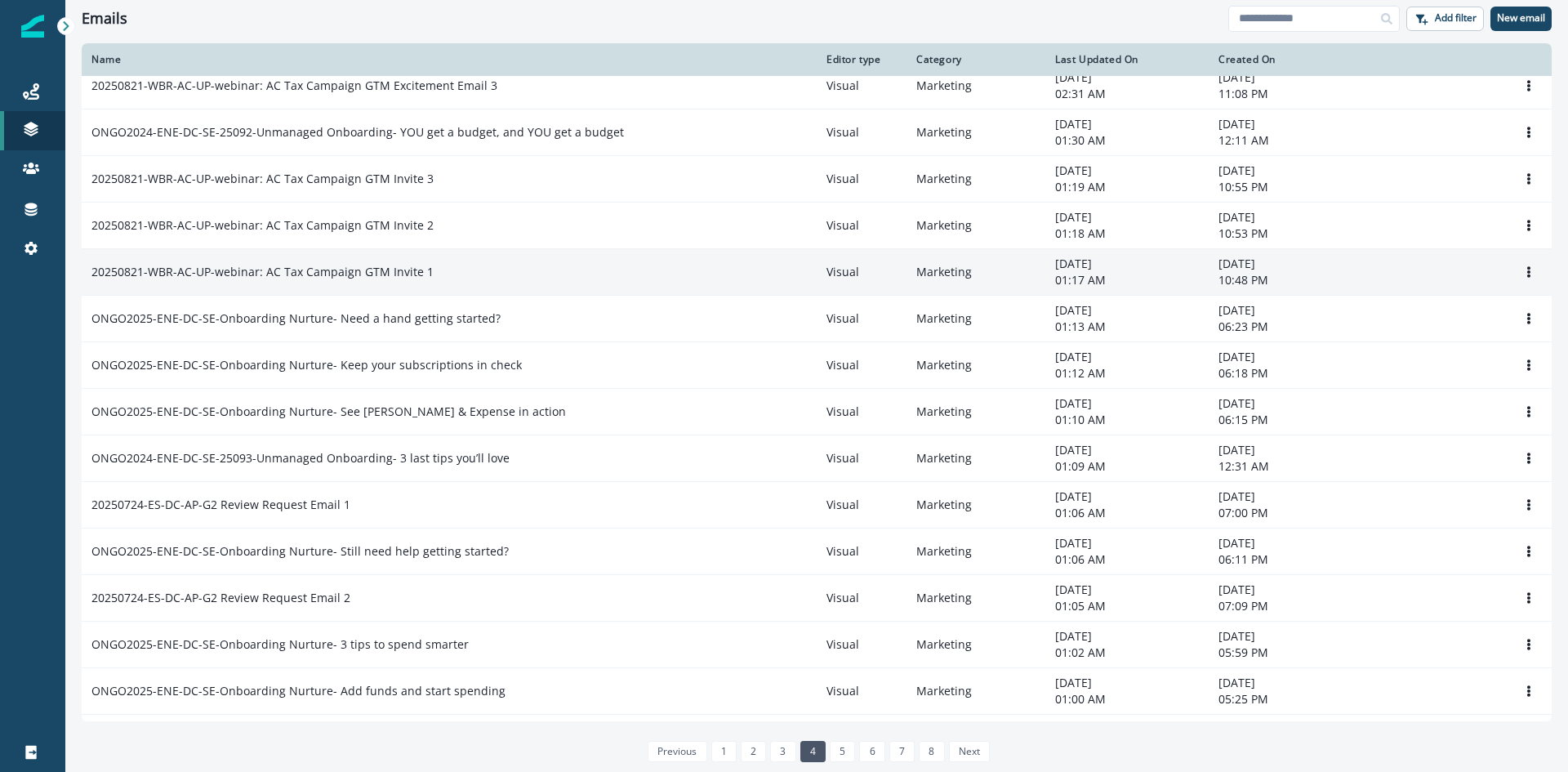
click at [298, 280] on p "20250821-WBR-AC-UP-webinar: AC Tax Campaign GTM Invite 1" at bounding box center [262, 272] width 342 height 16
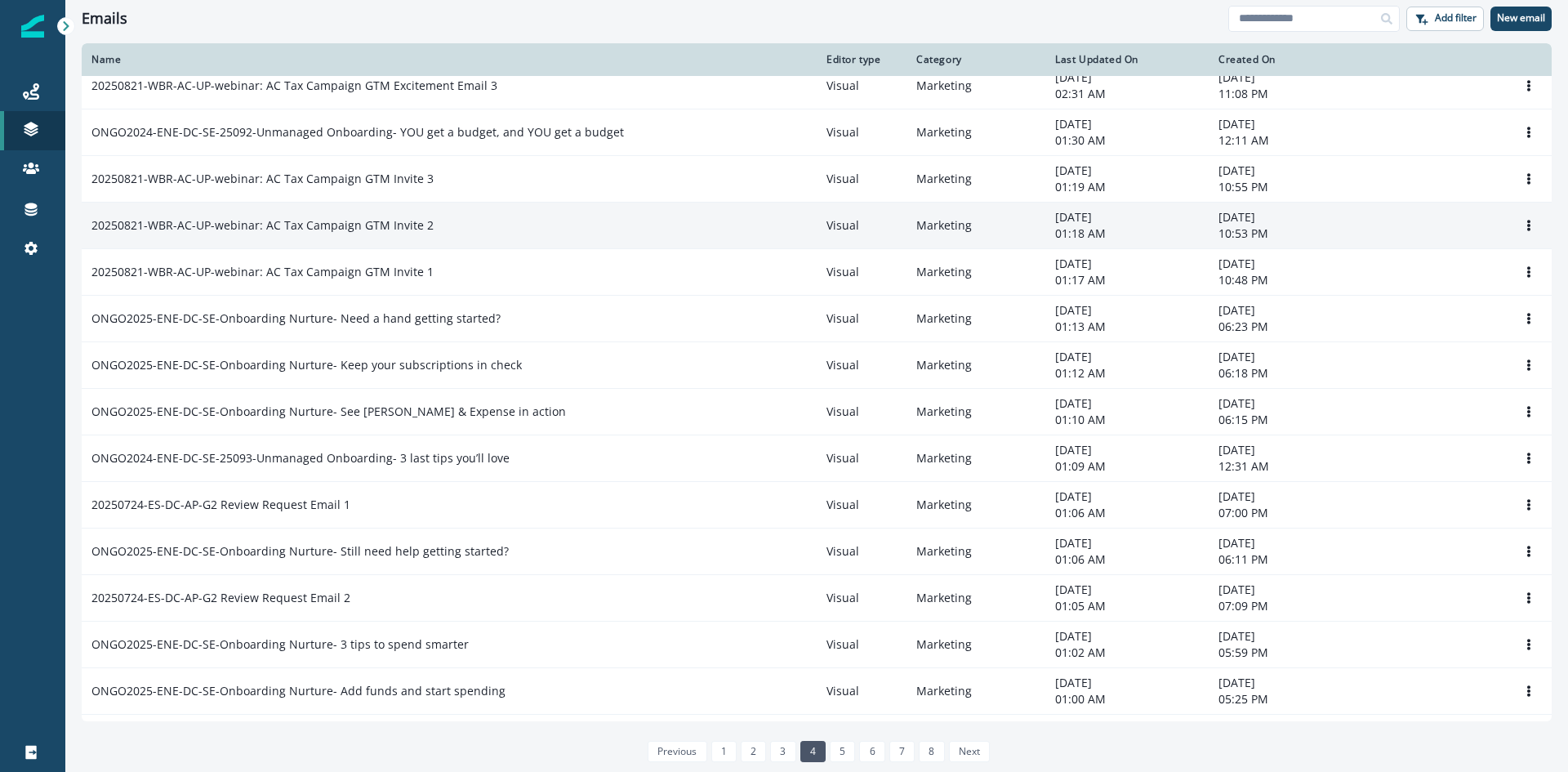
click at [322, 231] on p "20250821-WBR-AC-UP-webinar: AC Tax Campaign GTM Invite 2" at bounding box center [262, 225] width 342 height 16
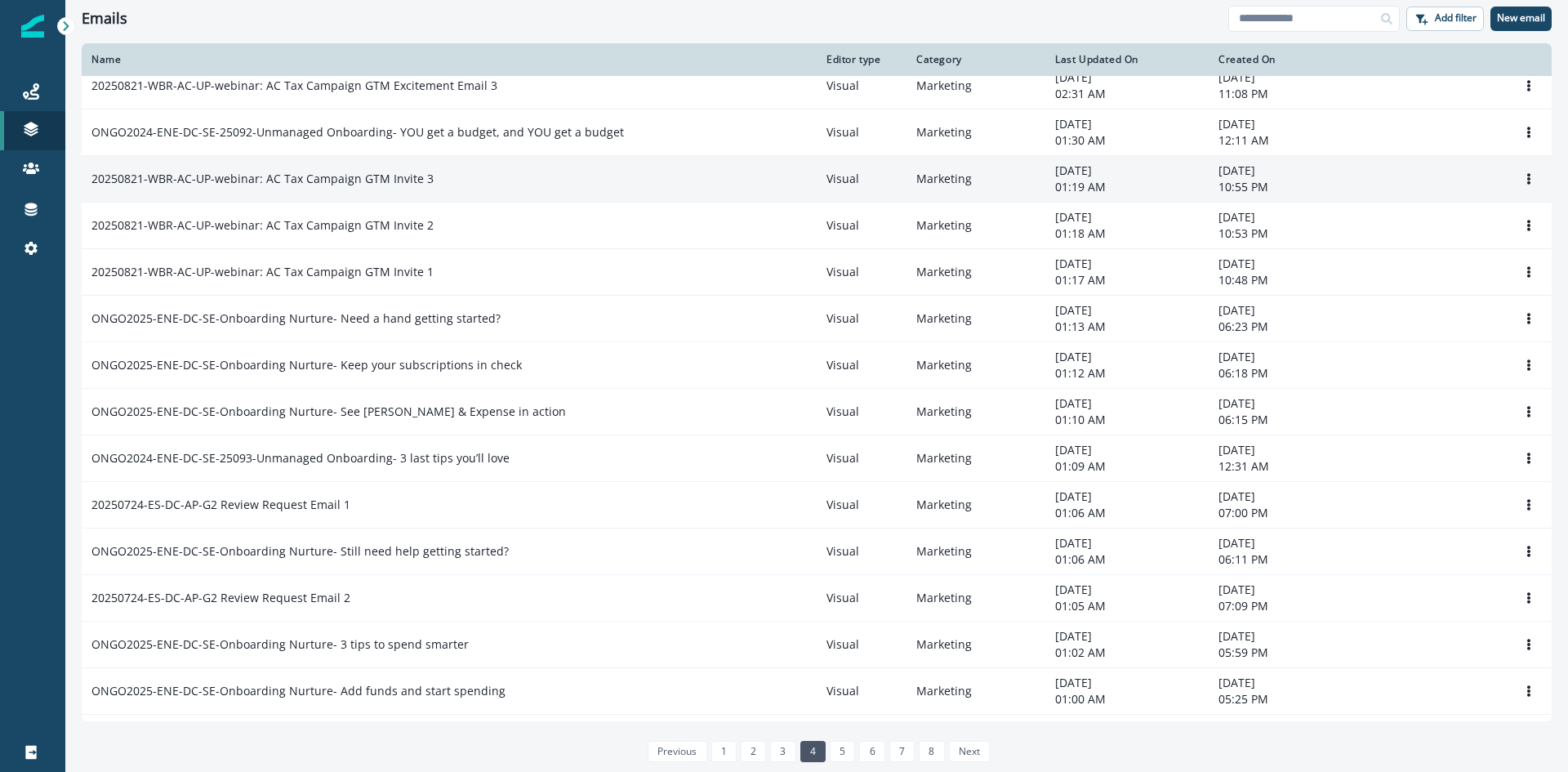
click at [321, 170] on p "20250821-WBR-AC-UP-webinar: AC Tax Campaign GTM Invite 3" at bounding box center [262, 178] width 342 height 16
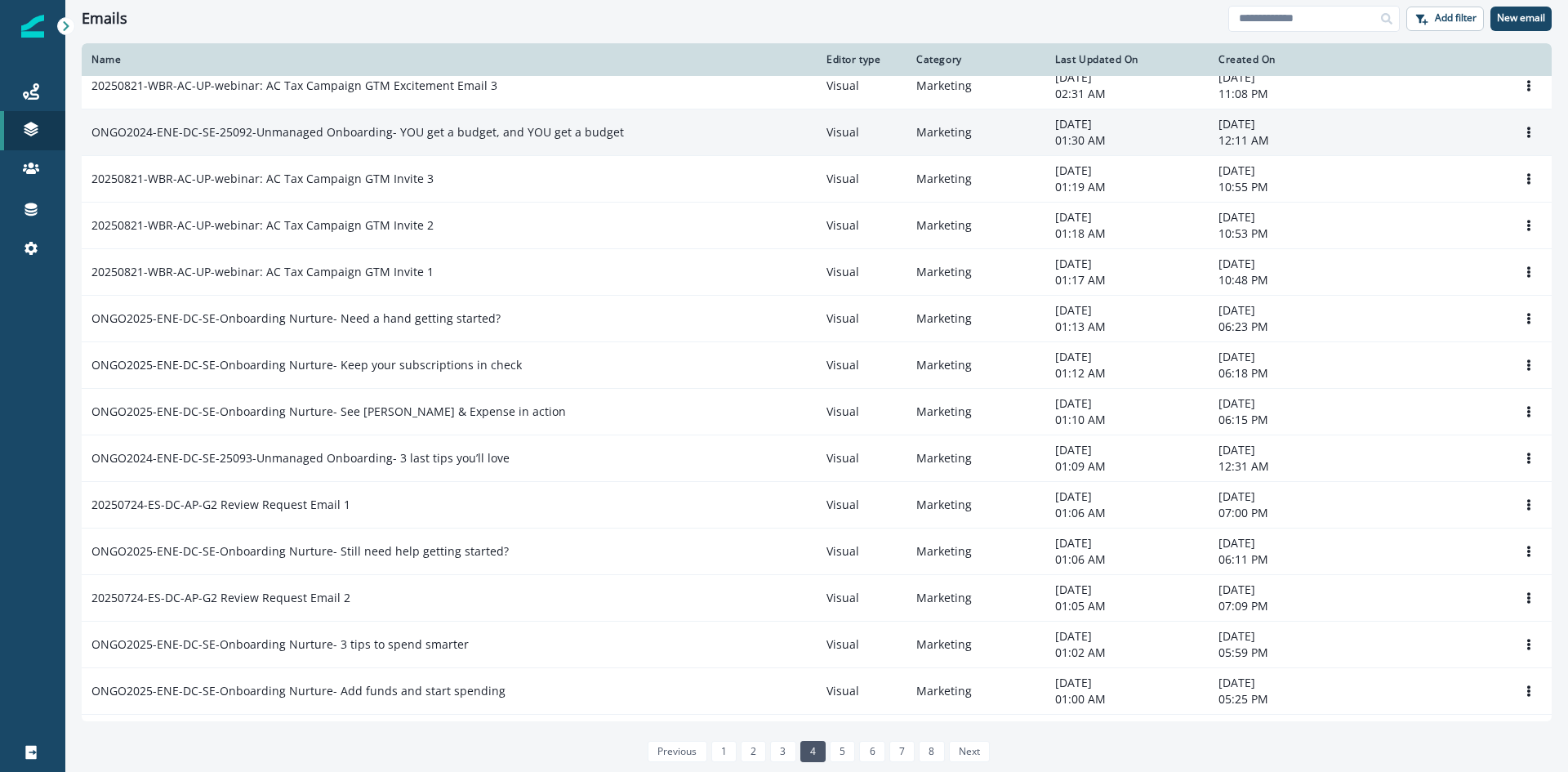
click at [340, 136] on p "ONGO2024-ENE-DC-SE-25092-Unmanaged Onboarding- YOU get a budget, and YOU get a …" at bounding box center [358, 132] width 532 height 16
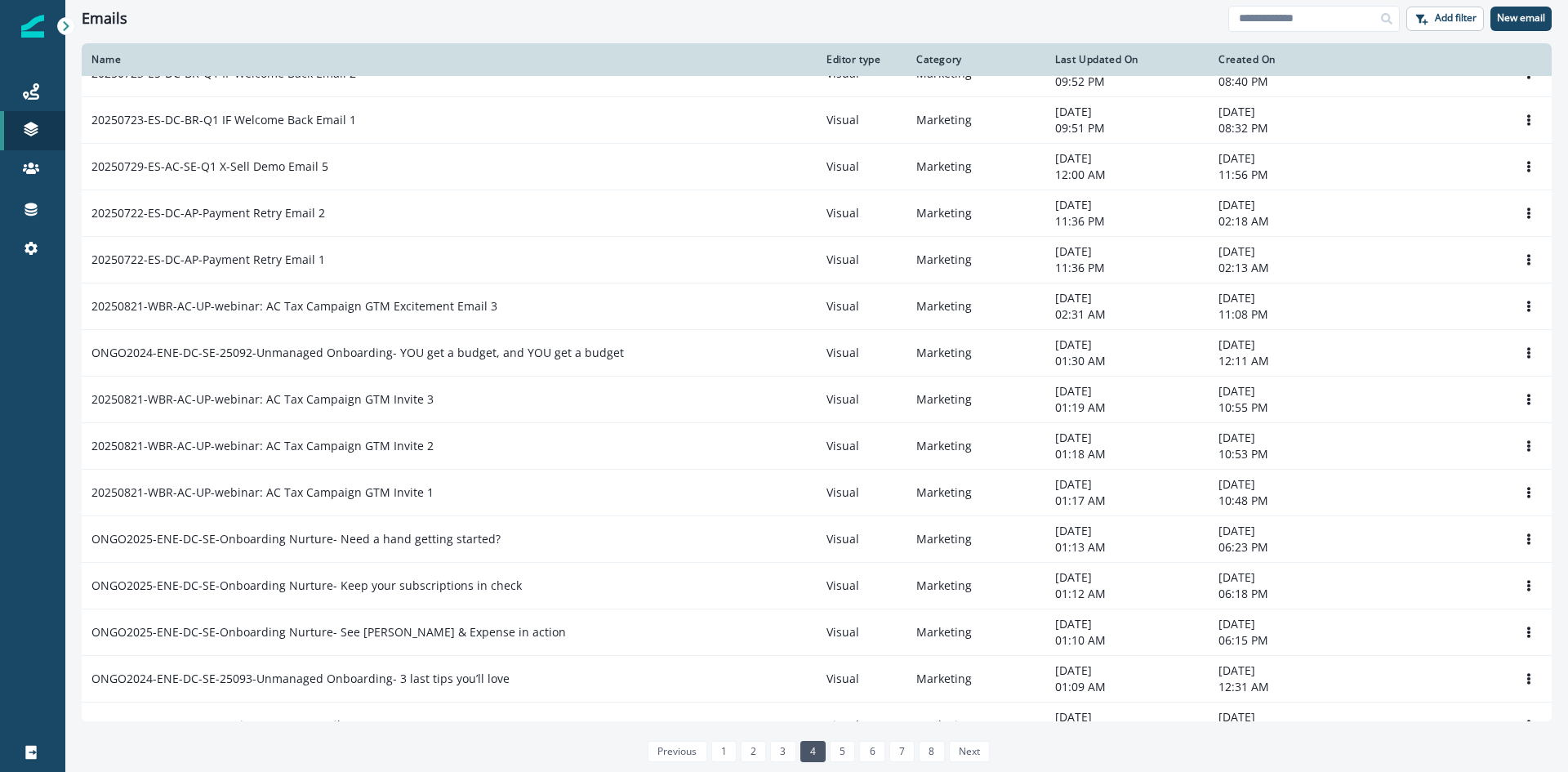
scroll to position [0, 0]
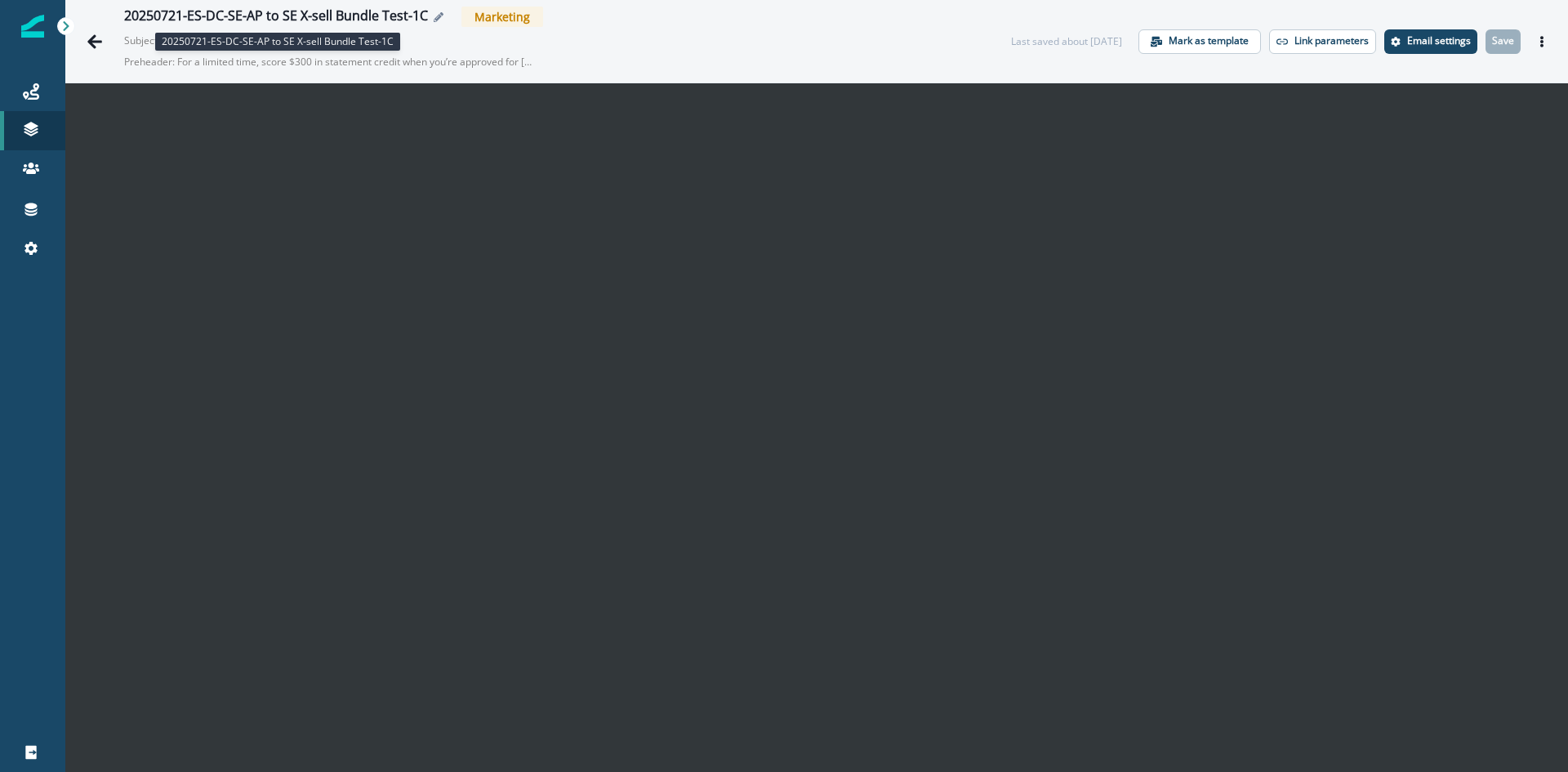
click at [382, 20] on div "20250721-ES-DC-SE-AP to SE X-sell Bundle Test-1C" at bounding box center [275, 16] width 304 height 18
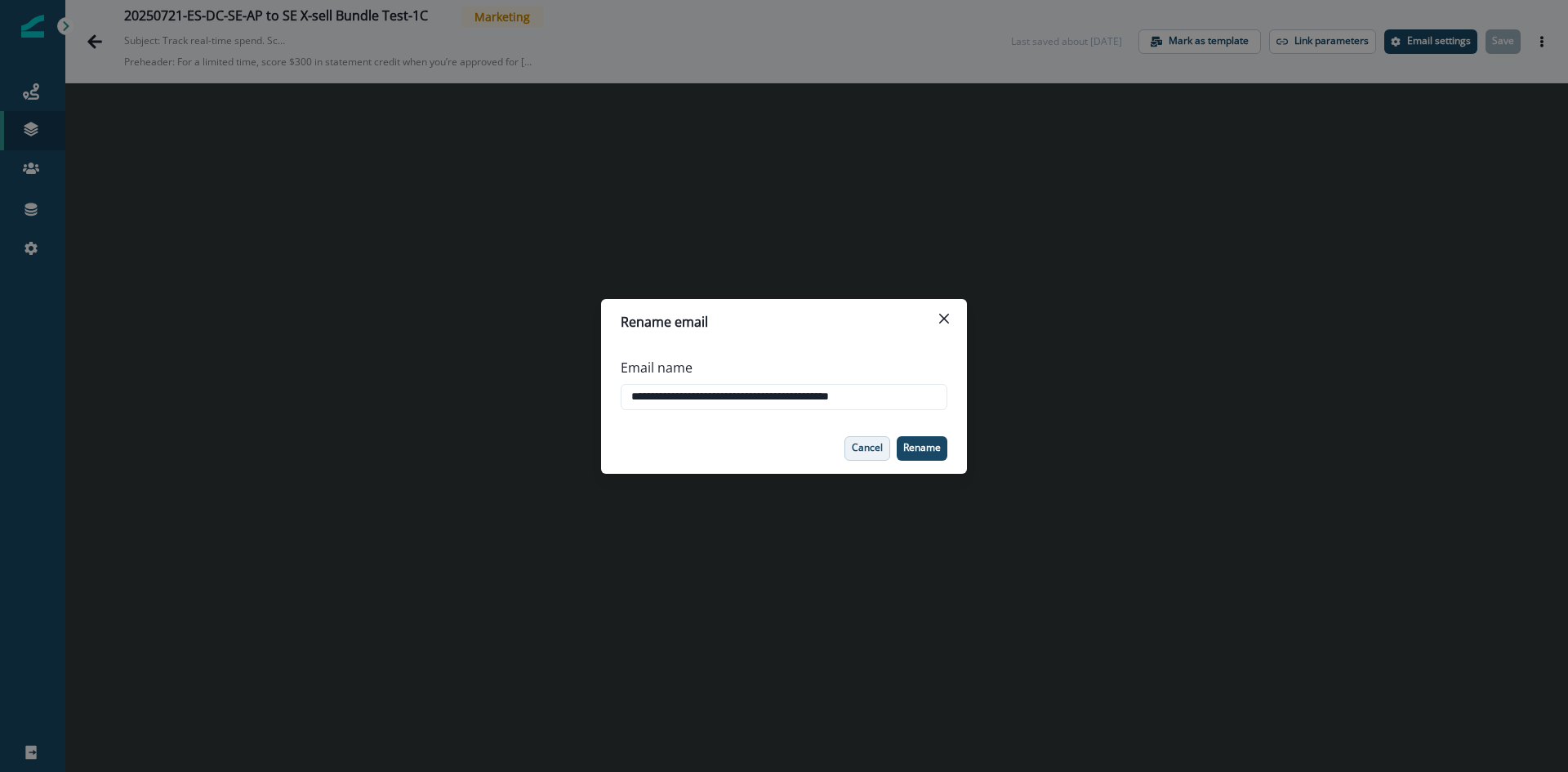
click at [881, 454] on p "Cancel" at bounding box center [868, 447] width 31 height 11
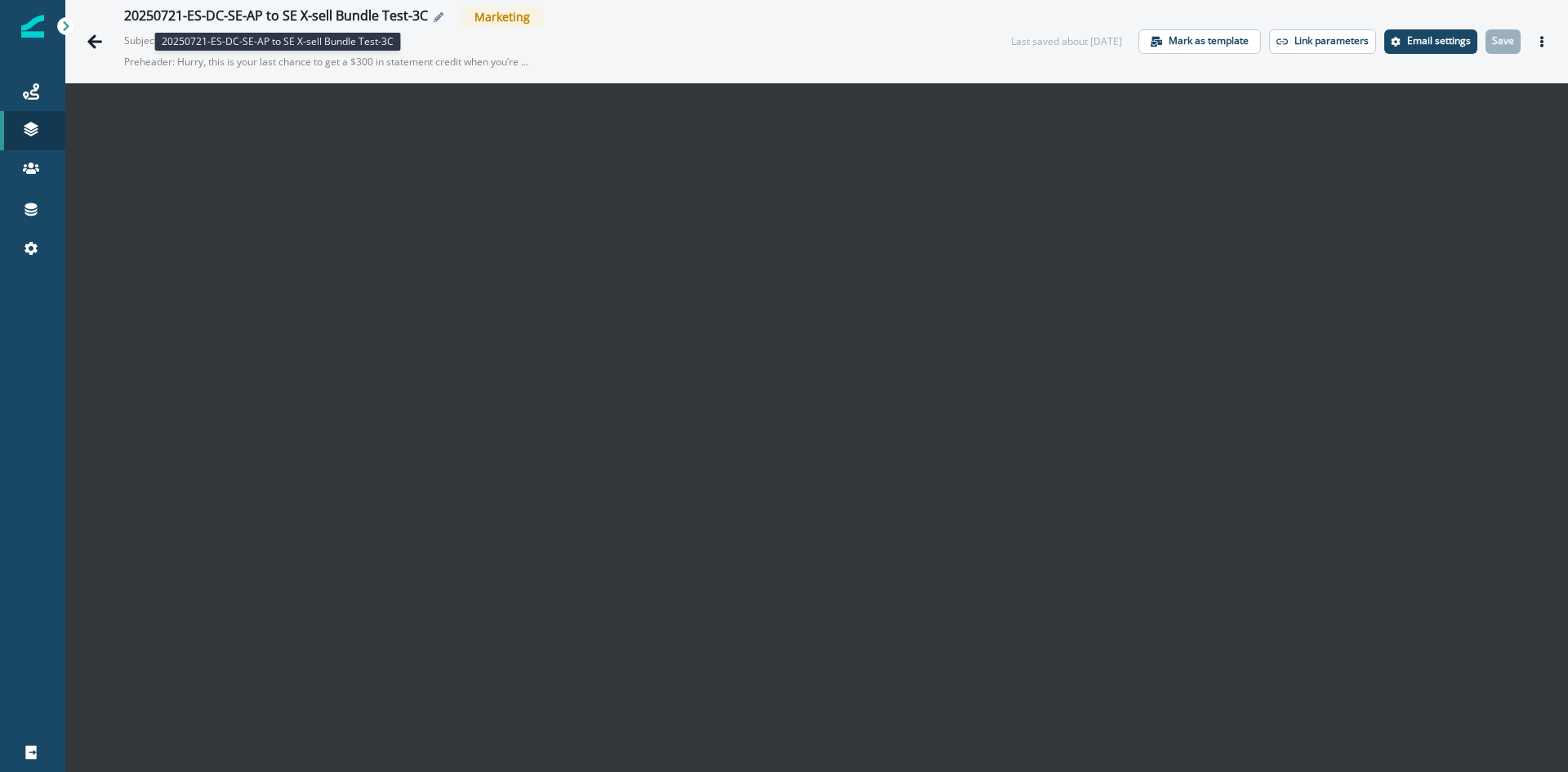
click at [407, 16] on div "20250721-ES-DC-SE-AP to SE X-sell Bundle Test-3C" at bounding box center [275, 16] width 304 height 18
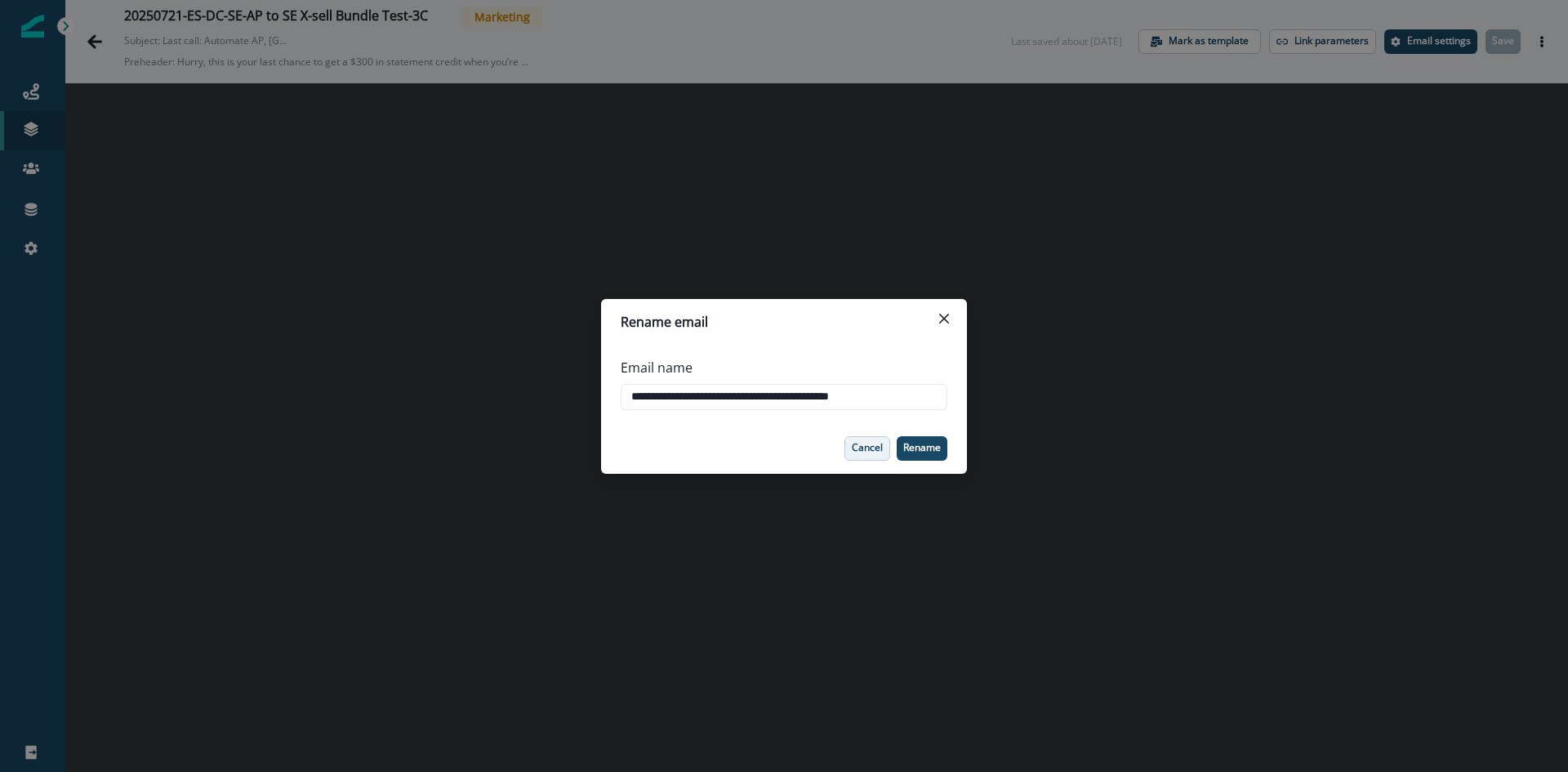
click at [871, 440] on button "Cancel" at bounding box center [868, 448] width 46 height 24
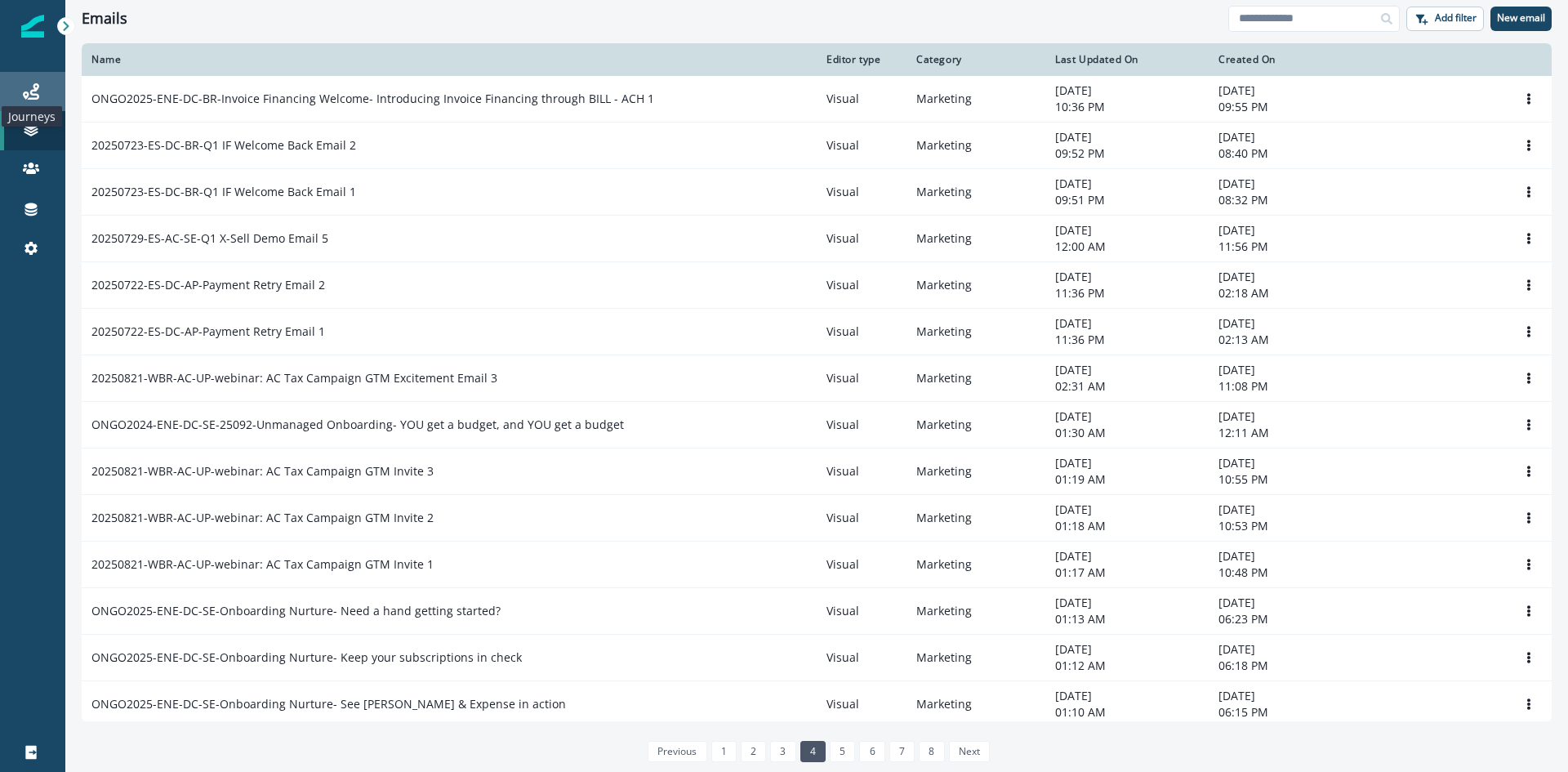
click at [29, 90] on icon at bounding box center [30, 91] width 16 height 16
